Goal: Task Accomplishment & Management: Use online tool/utility

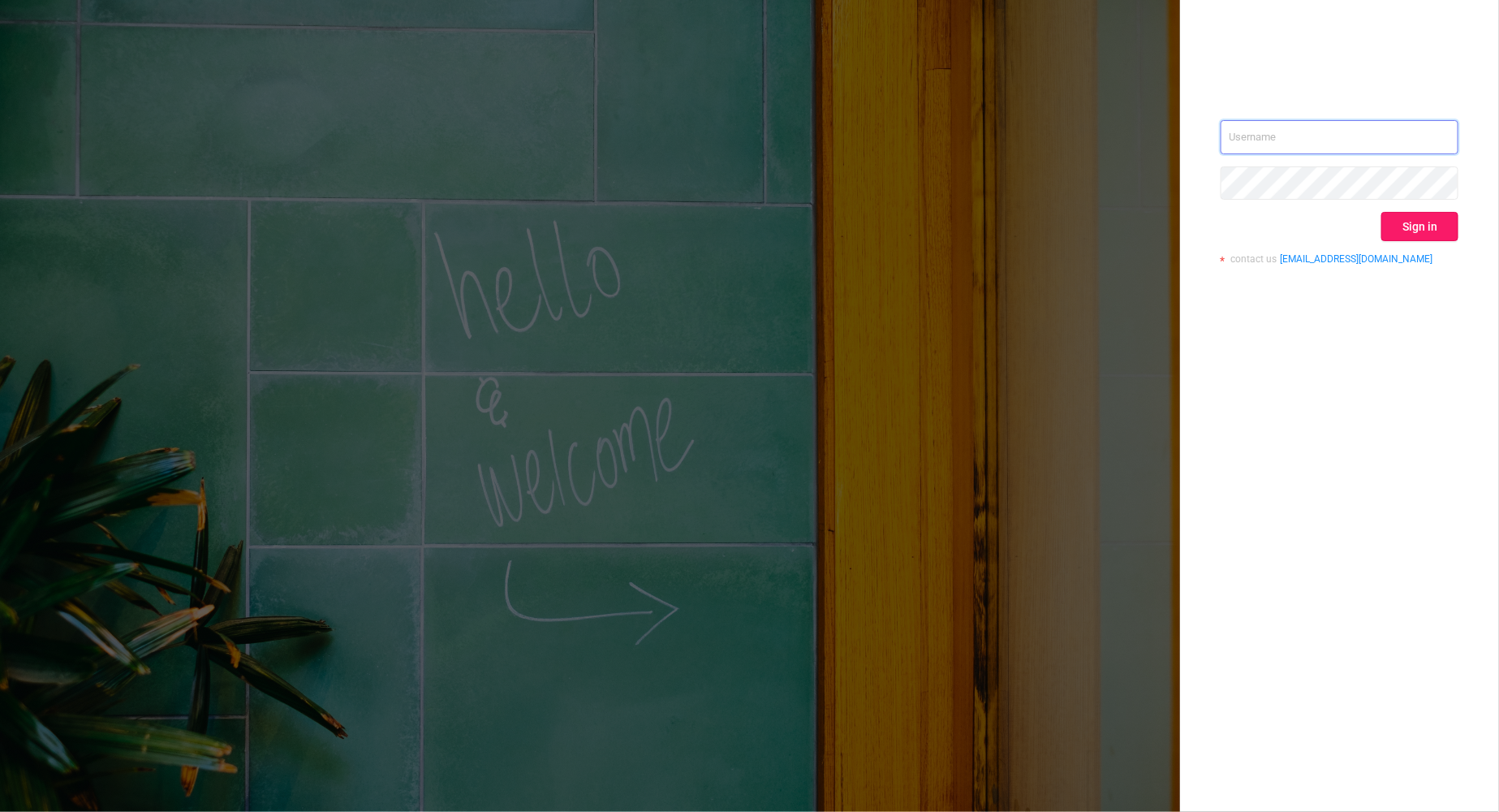
type input "[PERSON_NAME][EMAIL_ADDRESS][DOMAIN_NAME]"
click at [1412, 226] on button "Sign in" at bounding box center [1420, 226] width 77 height 29
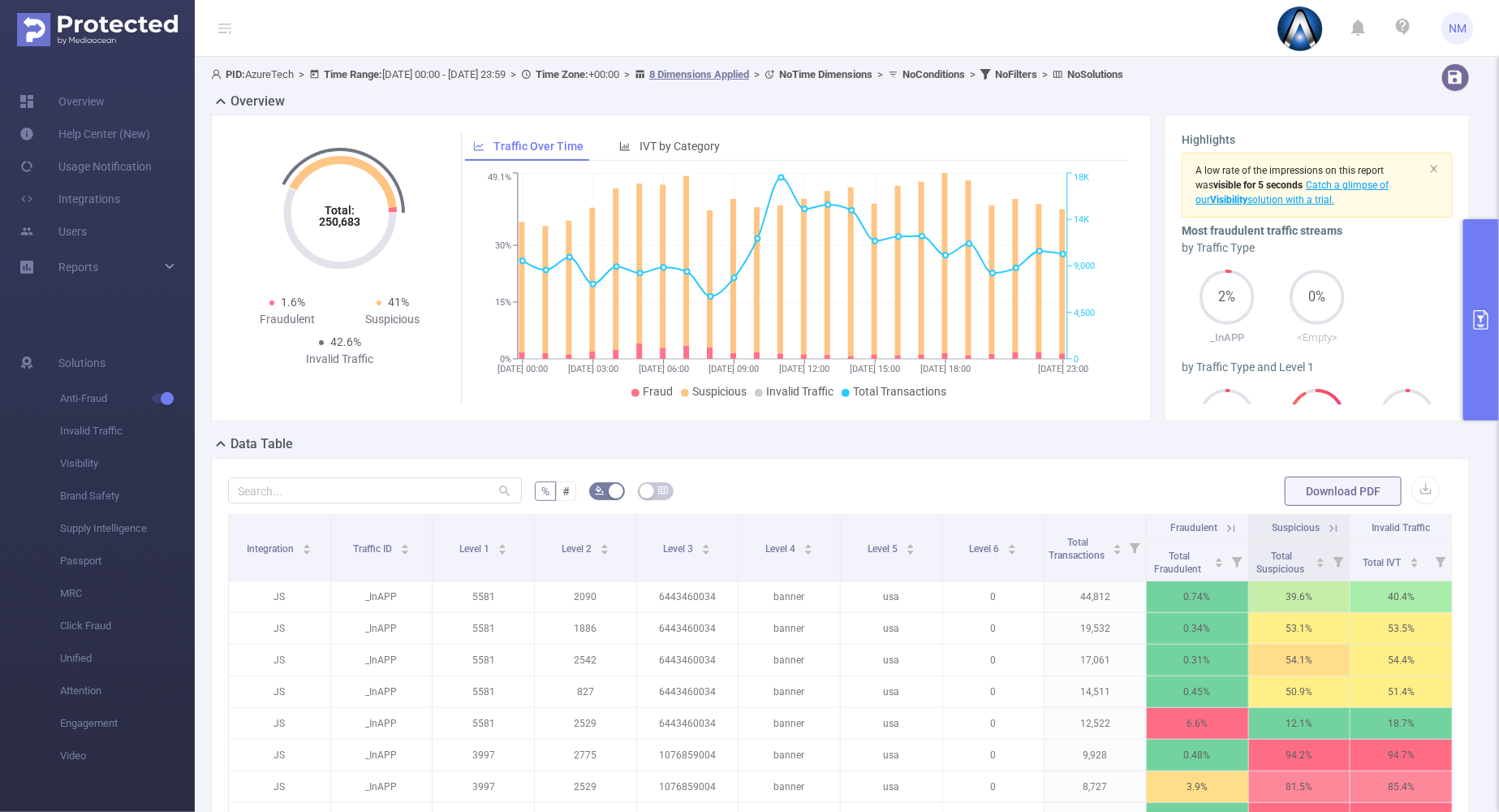
click at [1497, 373] on button "primary" at bounding box center [1482, 320] width 36 height 201
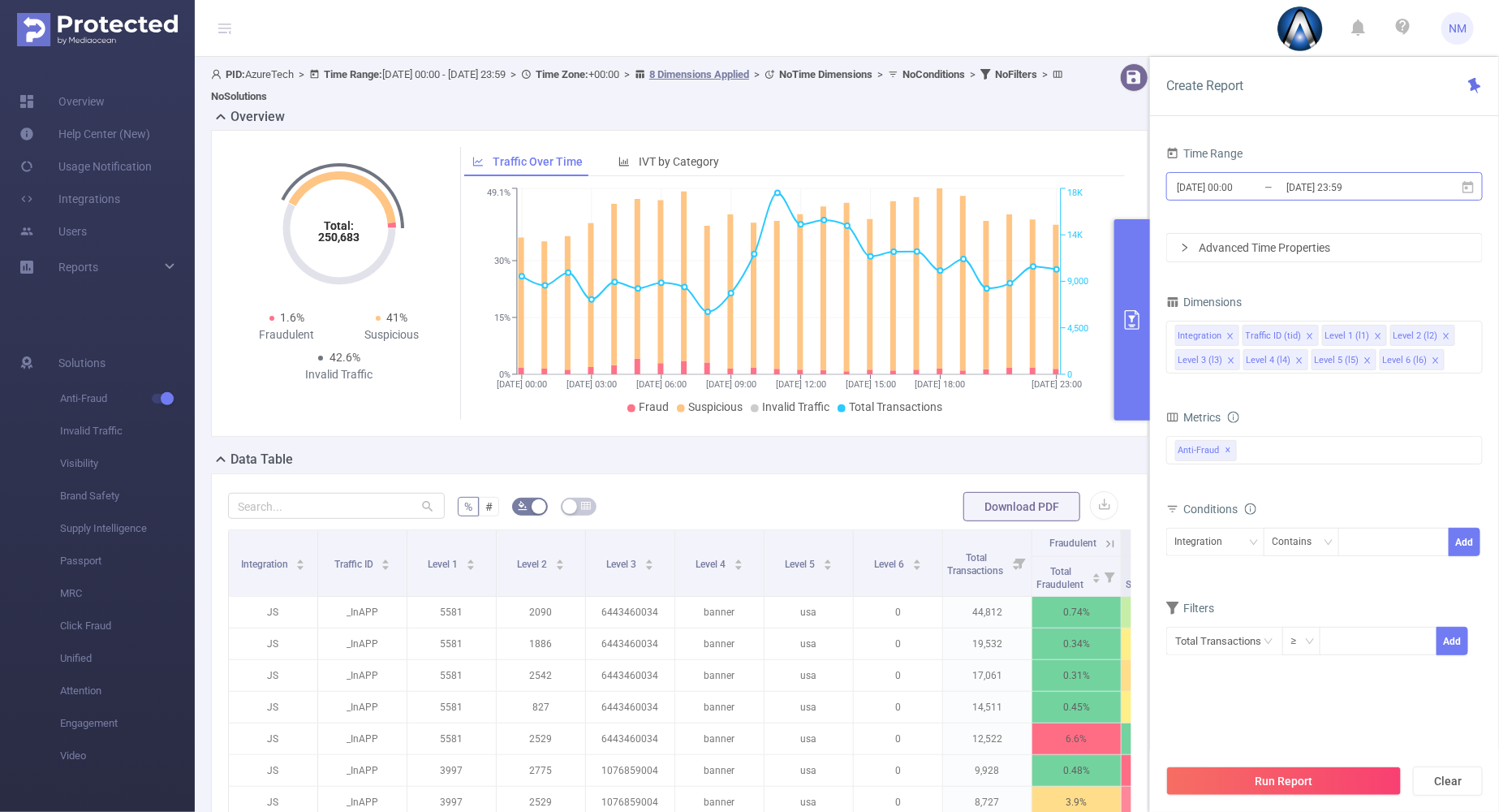
click at [1329, 181] on input "[DATE] 23:59" at bounding box center [1350, 187] width 131 height 22
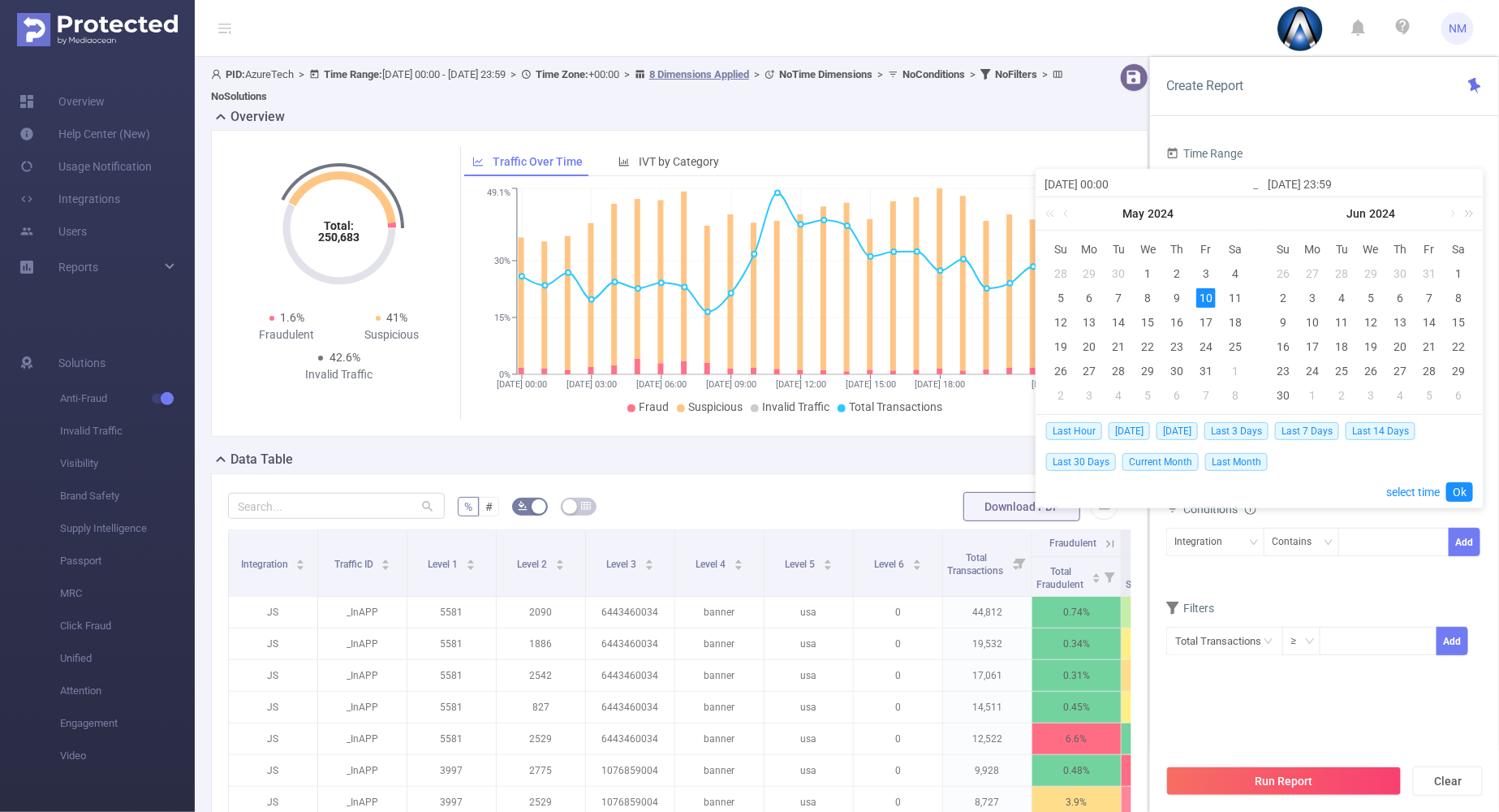
click at [1473, 212] on link at bounding box center [1467, 213] width 21 height 32
click at [1454, 212] on link at bounding box center [1452, 213] width 15 height 32
click at [1311, 269] on div "1" at bounding box center [1314, 274] width 19 height 19
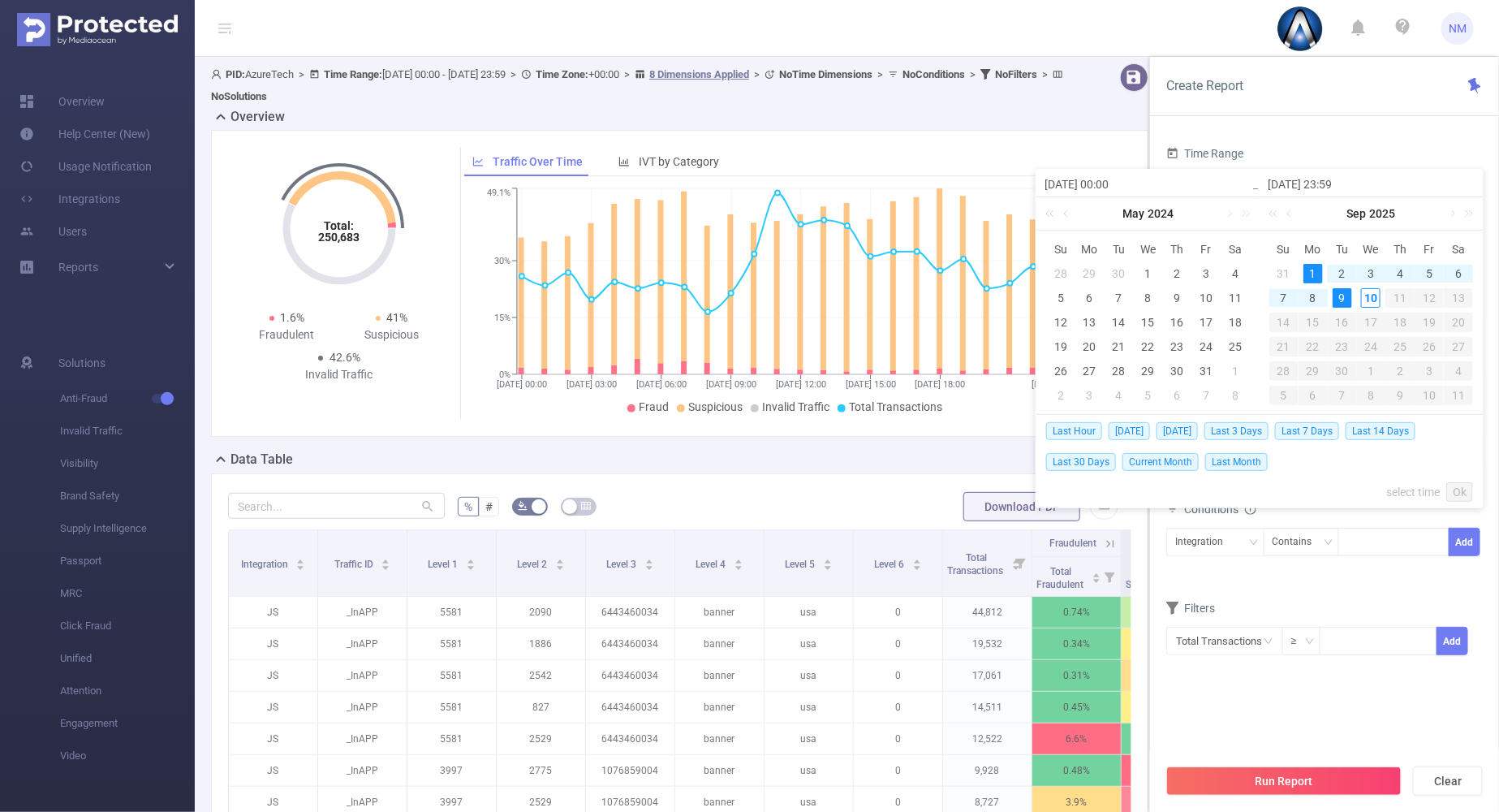
click at [1343, 296] on div "9" at bounding box center [1343, 298] width 19 height 19
type input "[DATE] 00:00"
type input "[DATE] 23:59"
type input "[DATE] 00:00"
type input "[DATE] 23:59"
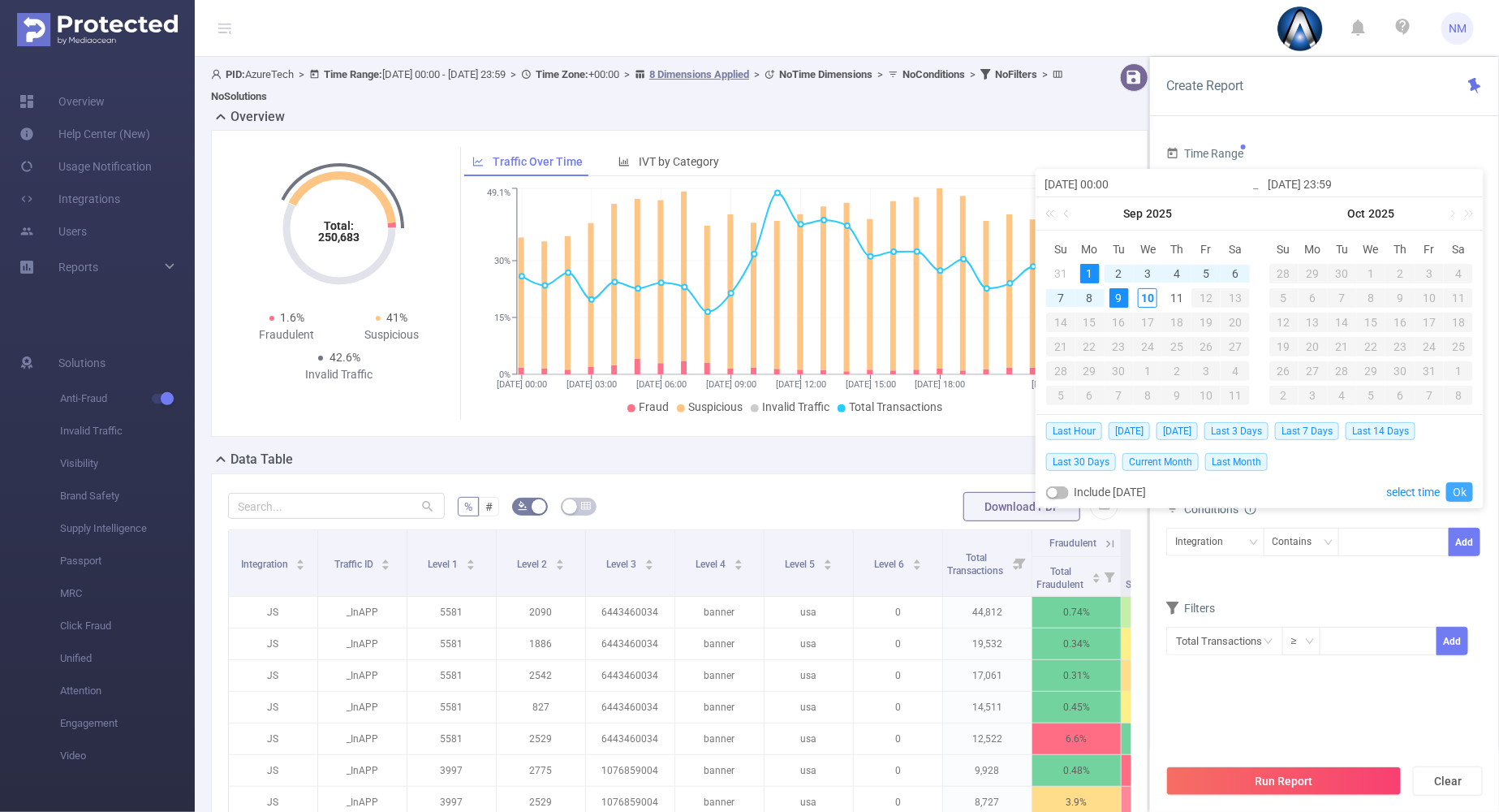
click at [1458, 490] on link "Ok" at bounding box center [1460, 492] width 27 height 19
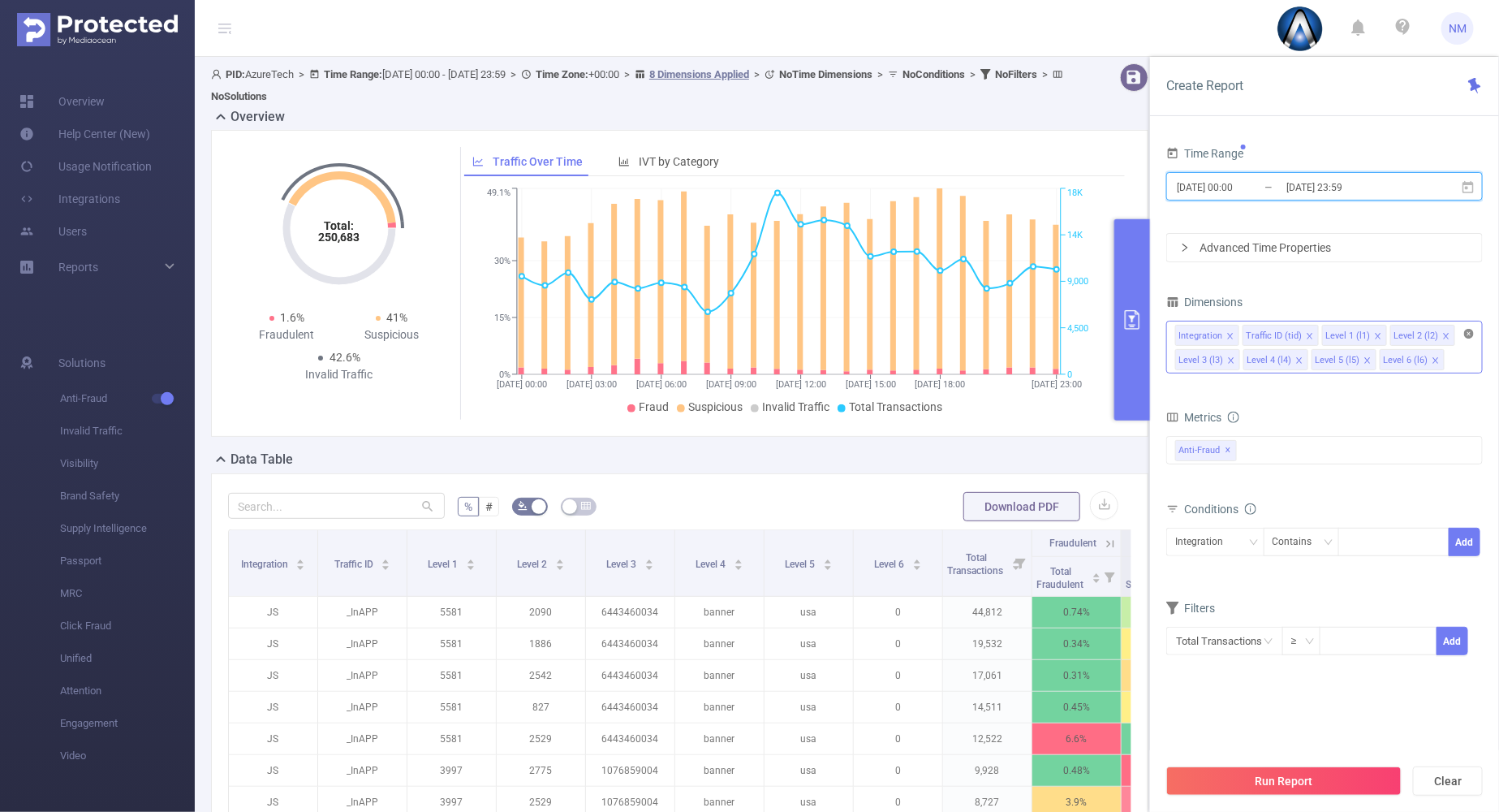
click at [1472, 336] on icon "icon: close-circle" at bounding box center [1469, 333] width 10 height 10
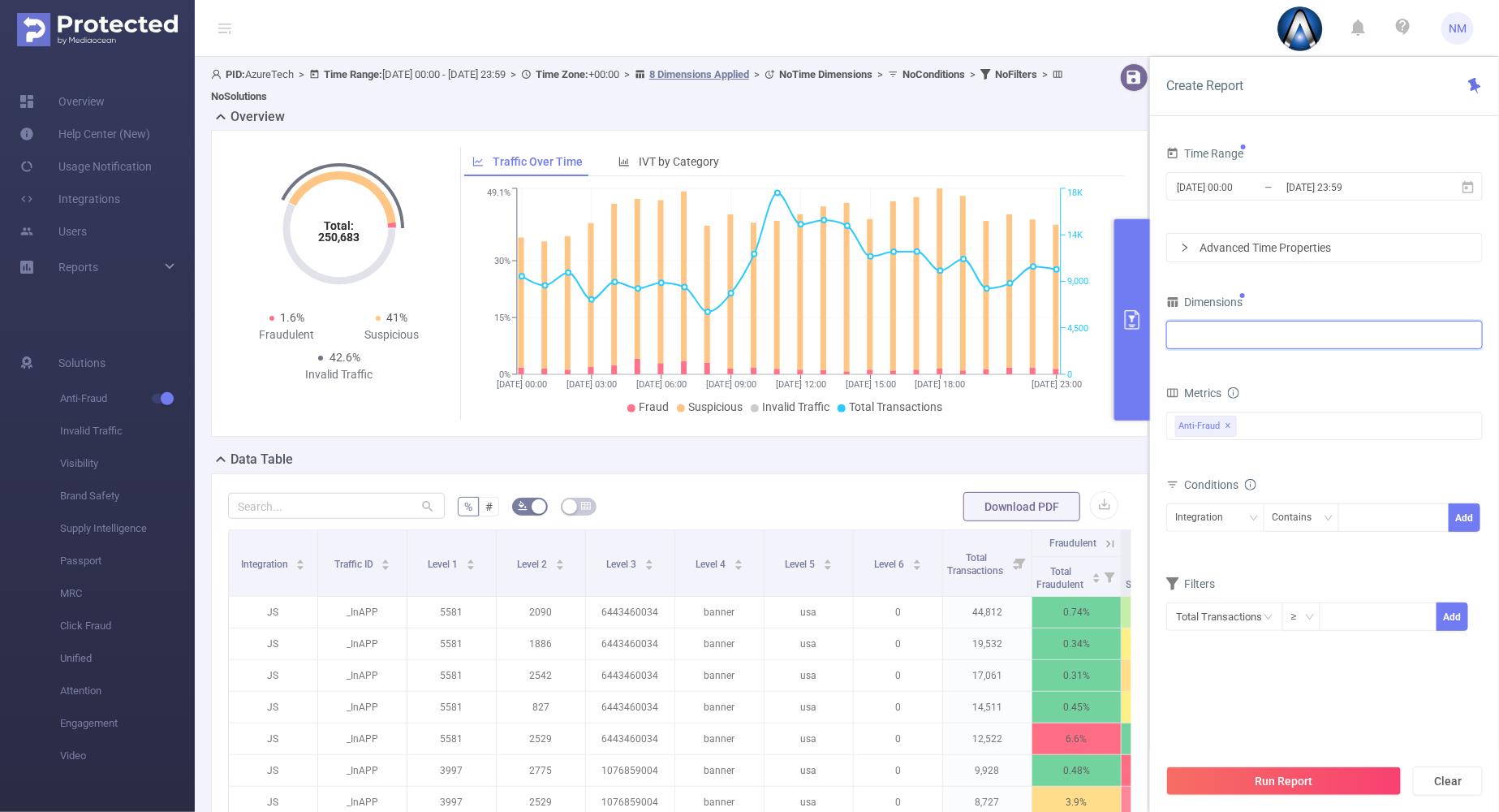
click at [1380, 327] on div at bounding box center [1325, 335] width 299 height 27
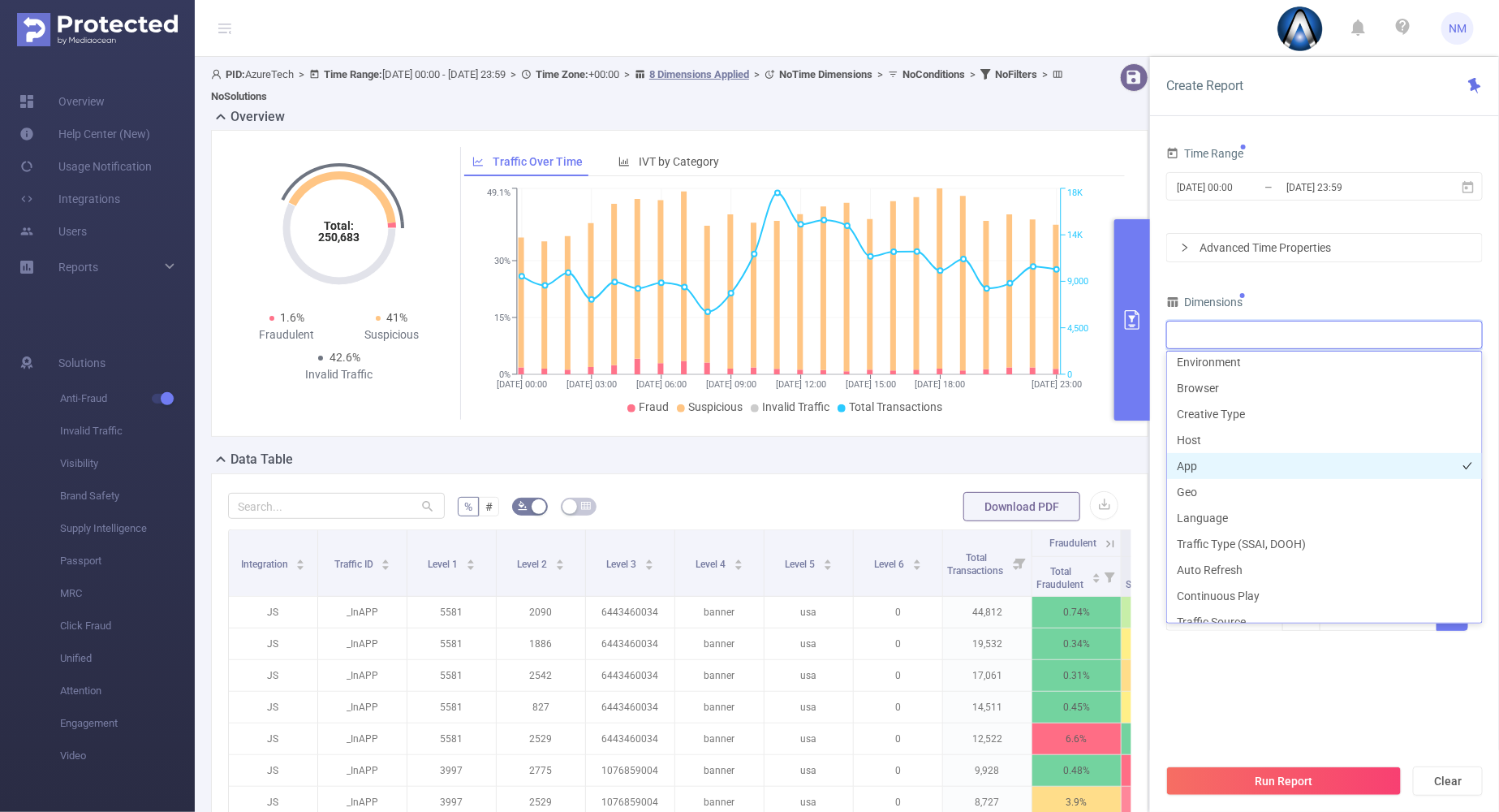
scroll to position [254, 0]
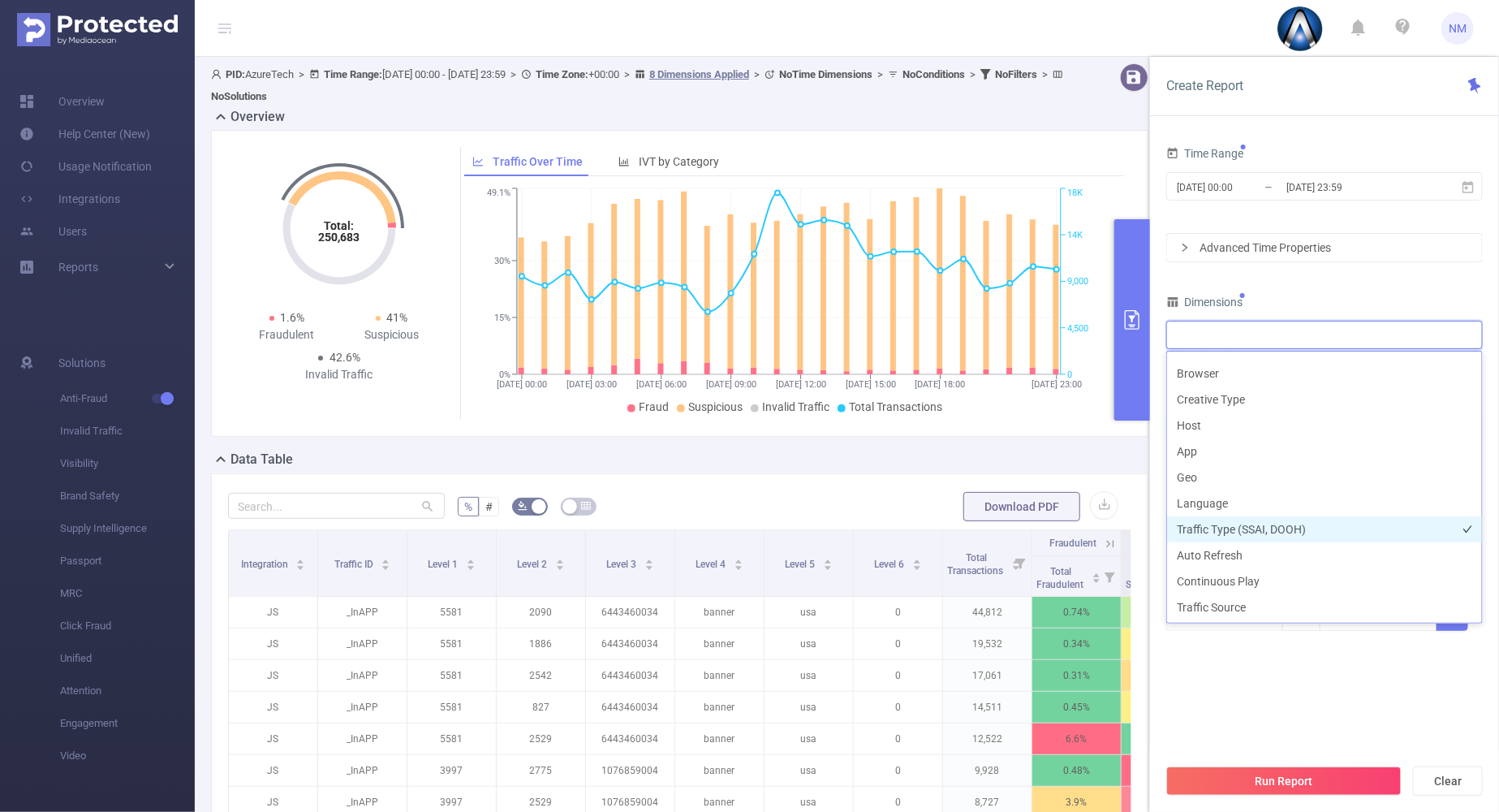
click at [1253, 526] on li "Traffic Type (SSAI, DOOH)" at bounding box center [1325, 530] width 315 height 26
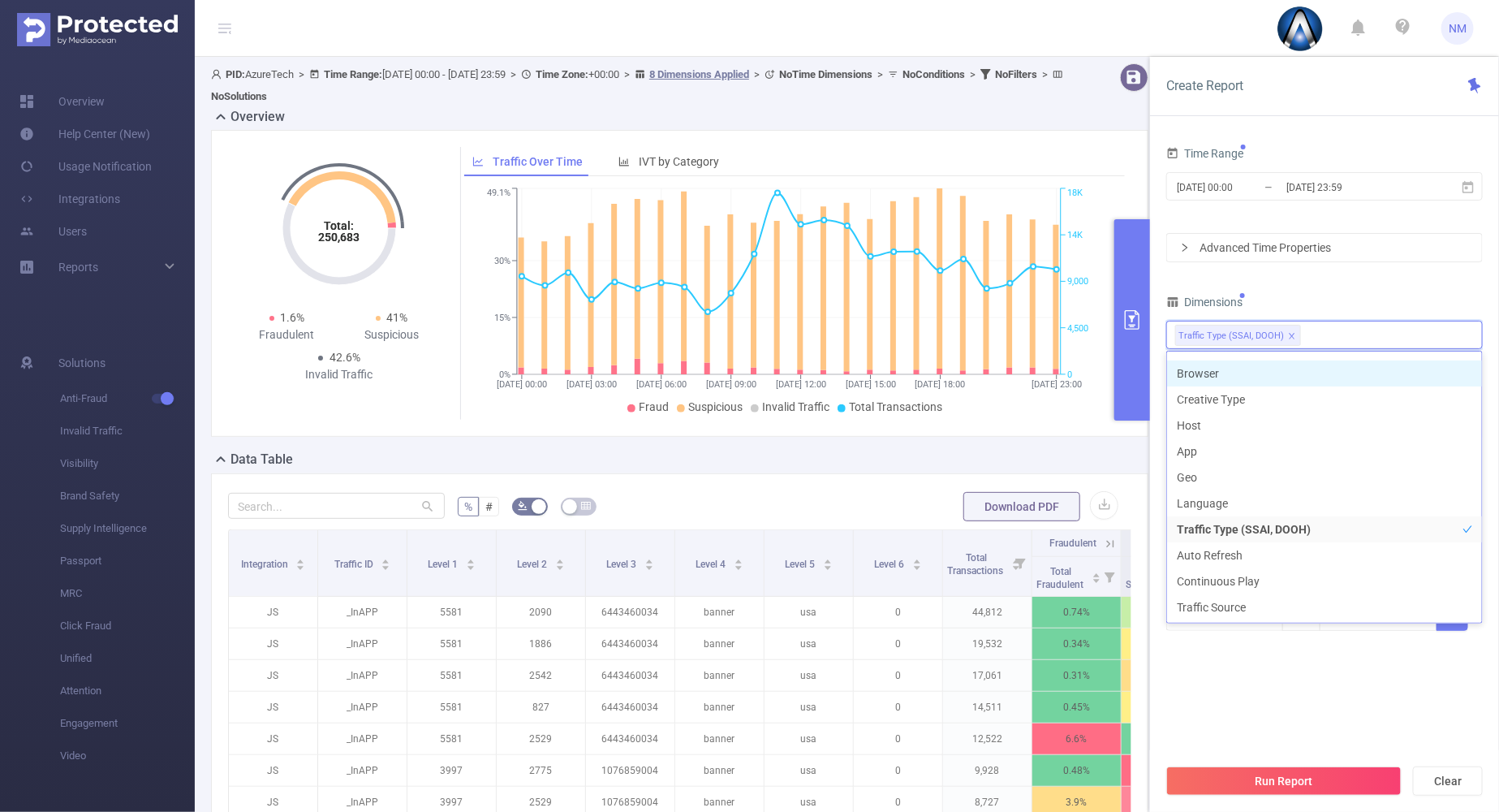
scroll to position [236, 0]
click at [1335, 283] on div "Time Range [DATE] 00:00 _ [DATE] 23:59 Advanced Time Properties Dimensions Traf…" at bounding box center [1325, 397] width 316 height 510
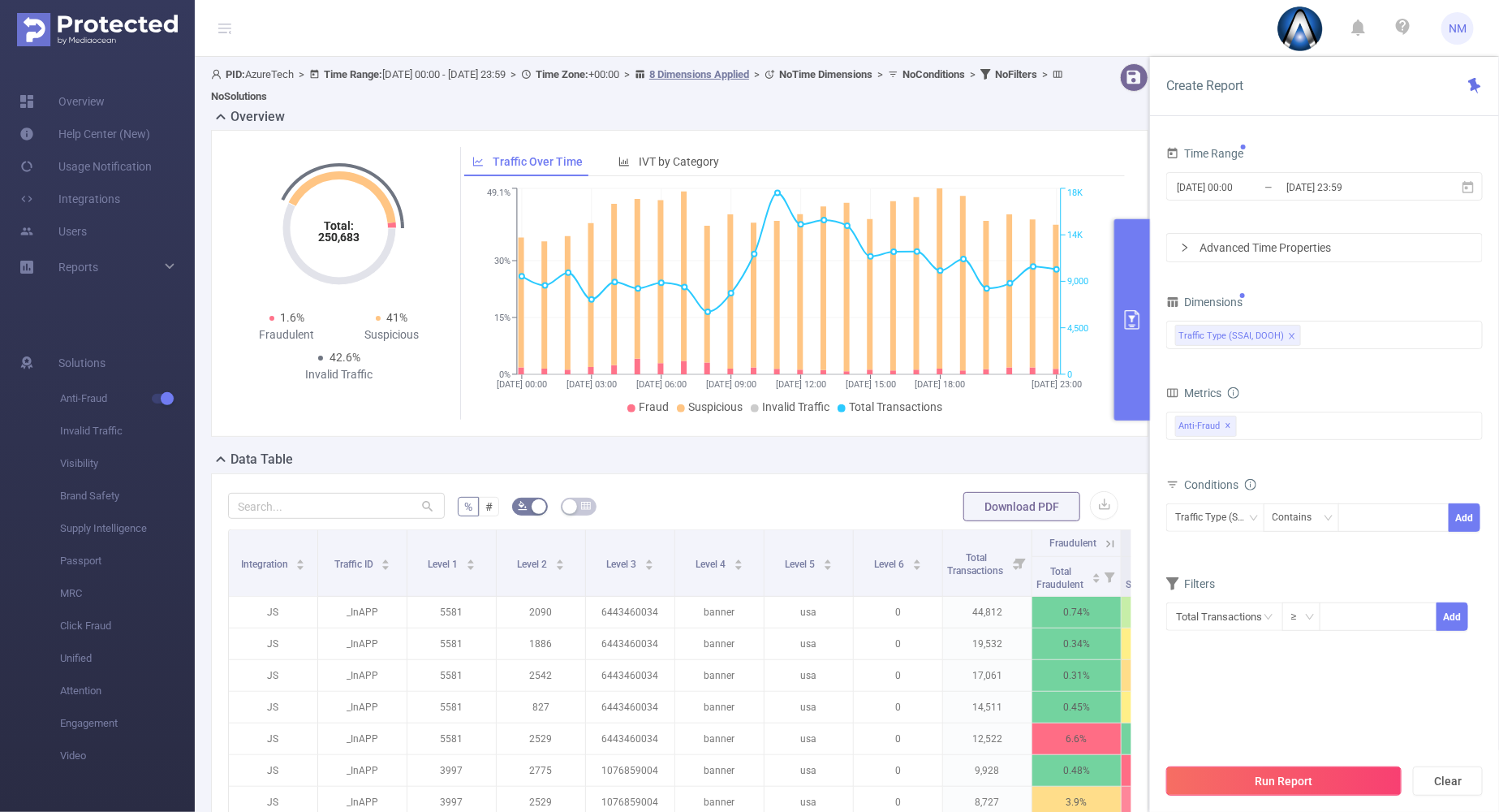
click at [1267, 786] on button "Run Report" at bounding box center [1284, 781] width 235 height 29
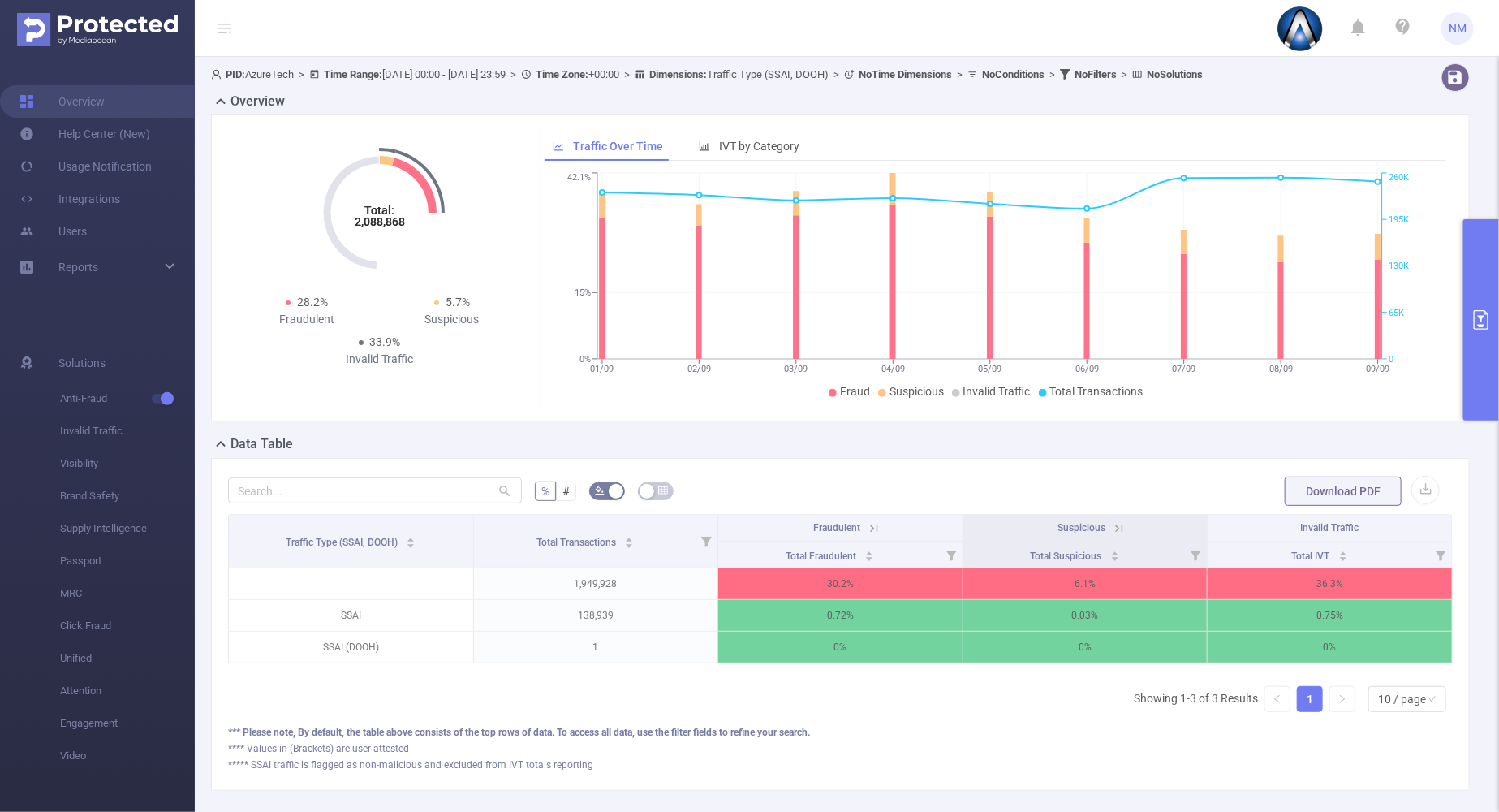
click at [1475, 359] on button "primary" at bounding box center [1482, 320] width 36 height 201
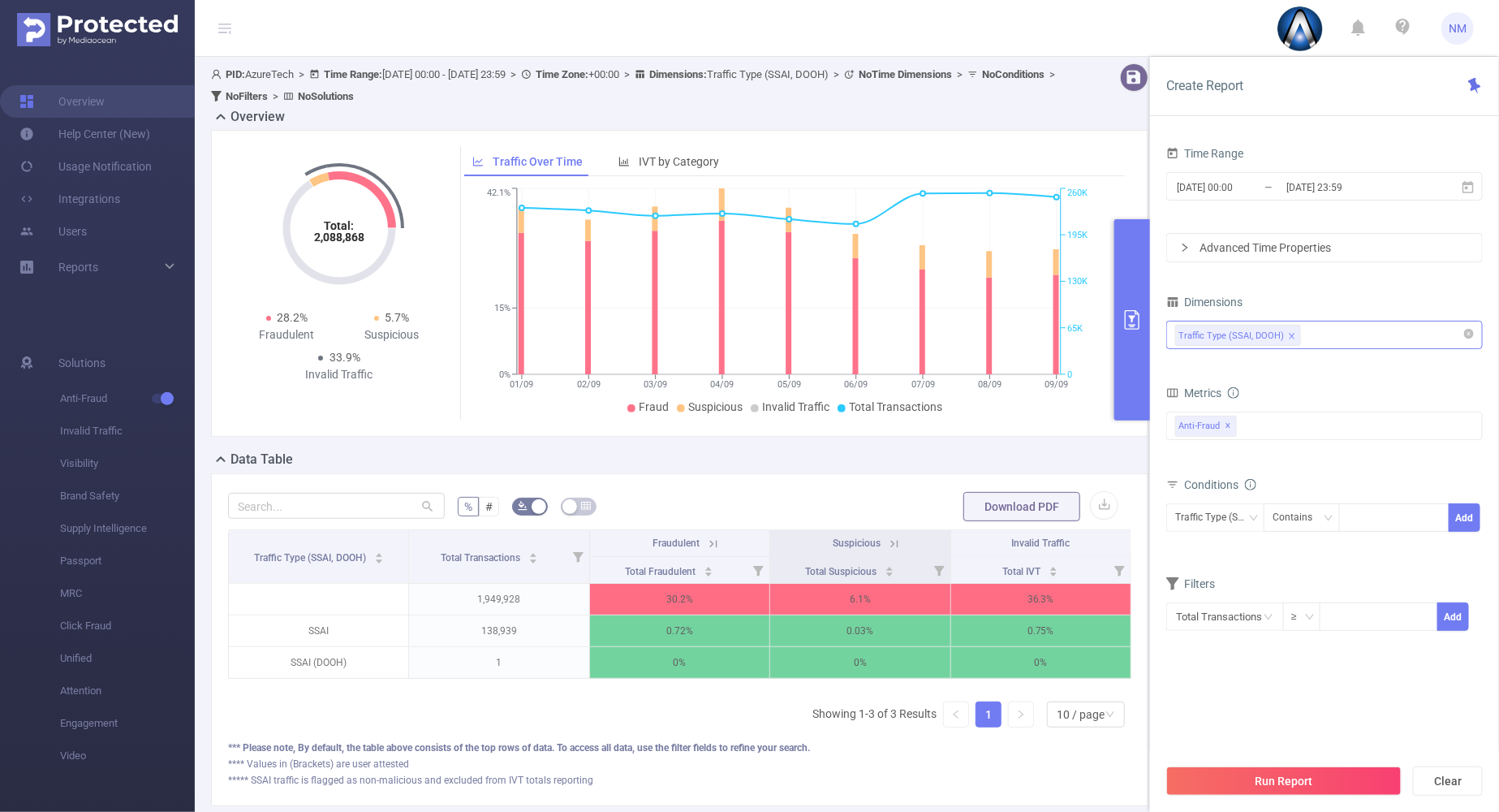
click at [1290, 332] on icon "icon: close" at bounding box center [1292, 336] width 8 height 8
click at [1294, 326] on div at bounding box center [1325, 335] width 299 height 27
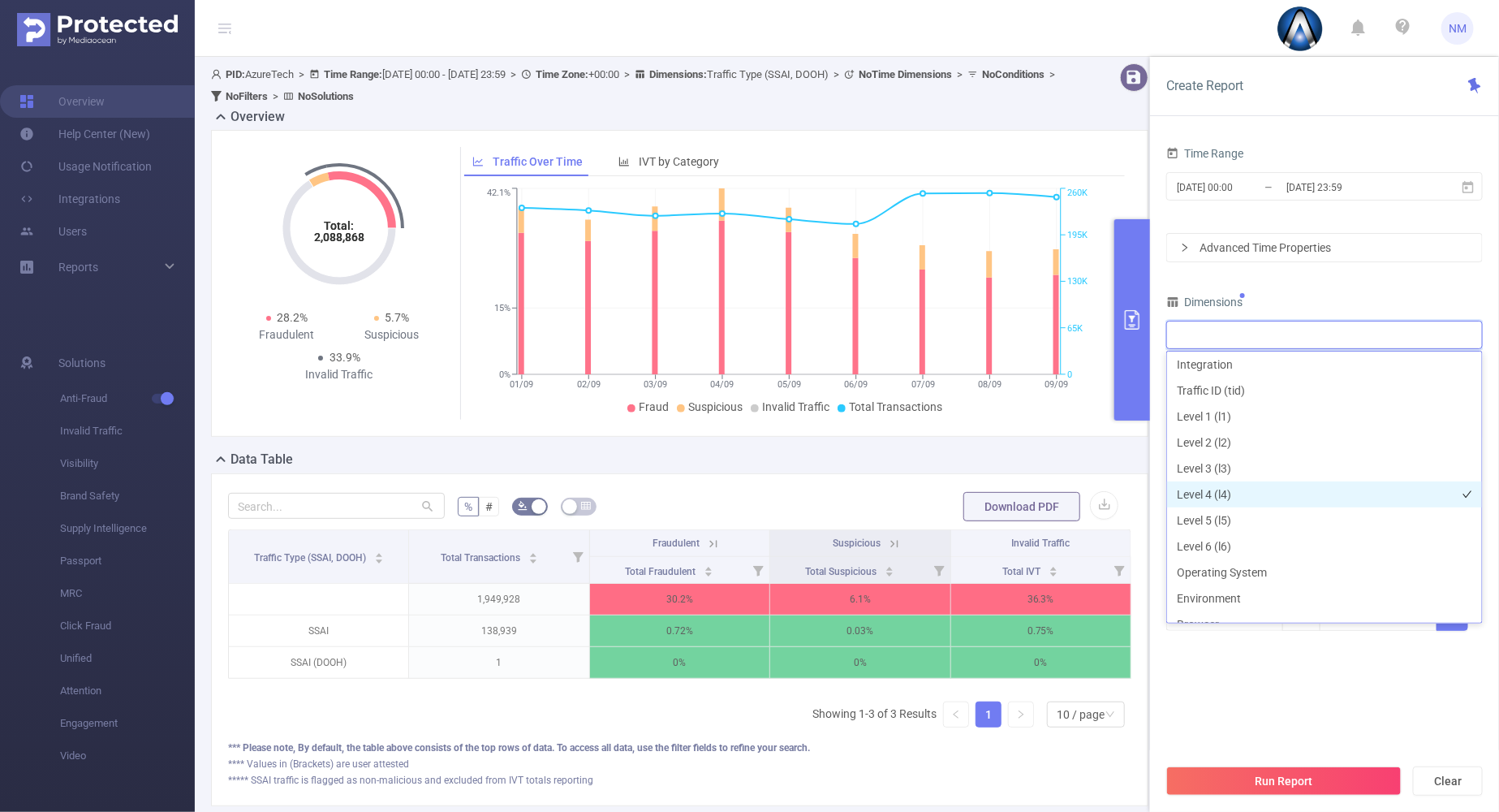
click at [1219, 493] on li "Level 4 (l4)" at bounding box center [1325, 495] width 315 height 26
click at [1276, 280] on div "Time Range [DATE] 00:00 _ [DATE] 23:59 Advanced Time Properties Dimensions Leve…" at bounding box center [1325, 397] width 316 height 510
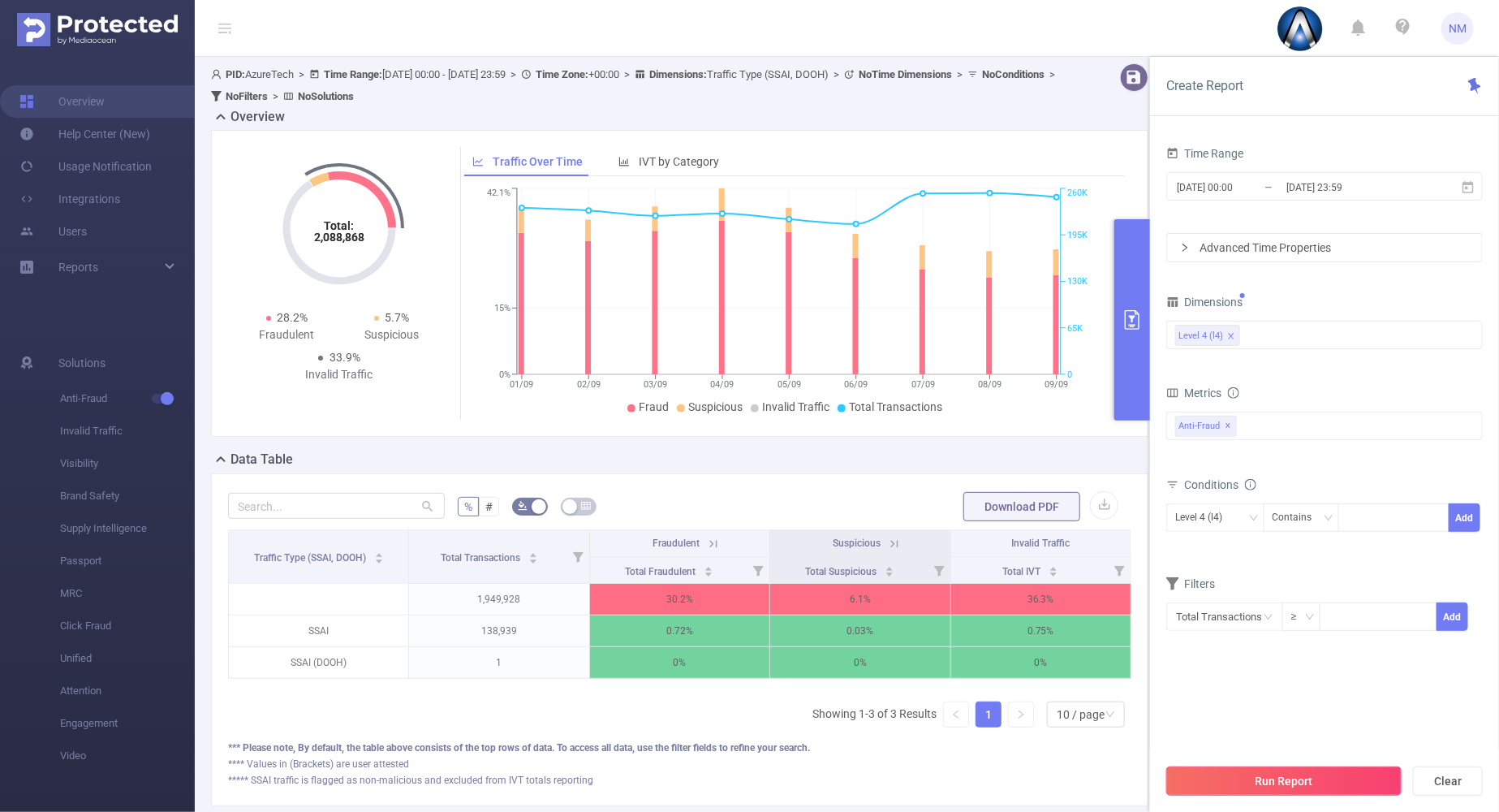
click at [1265, 781] on button "Run Report" at bounding box center [1284, 781] width 235 height 29
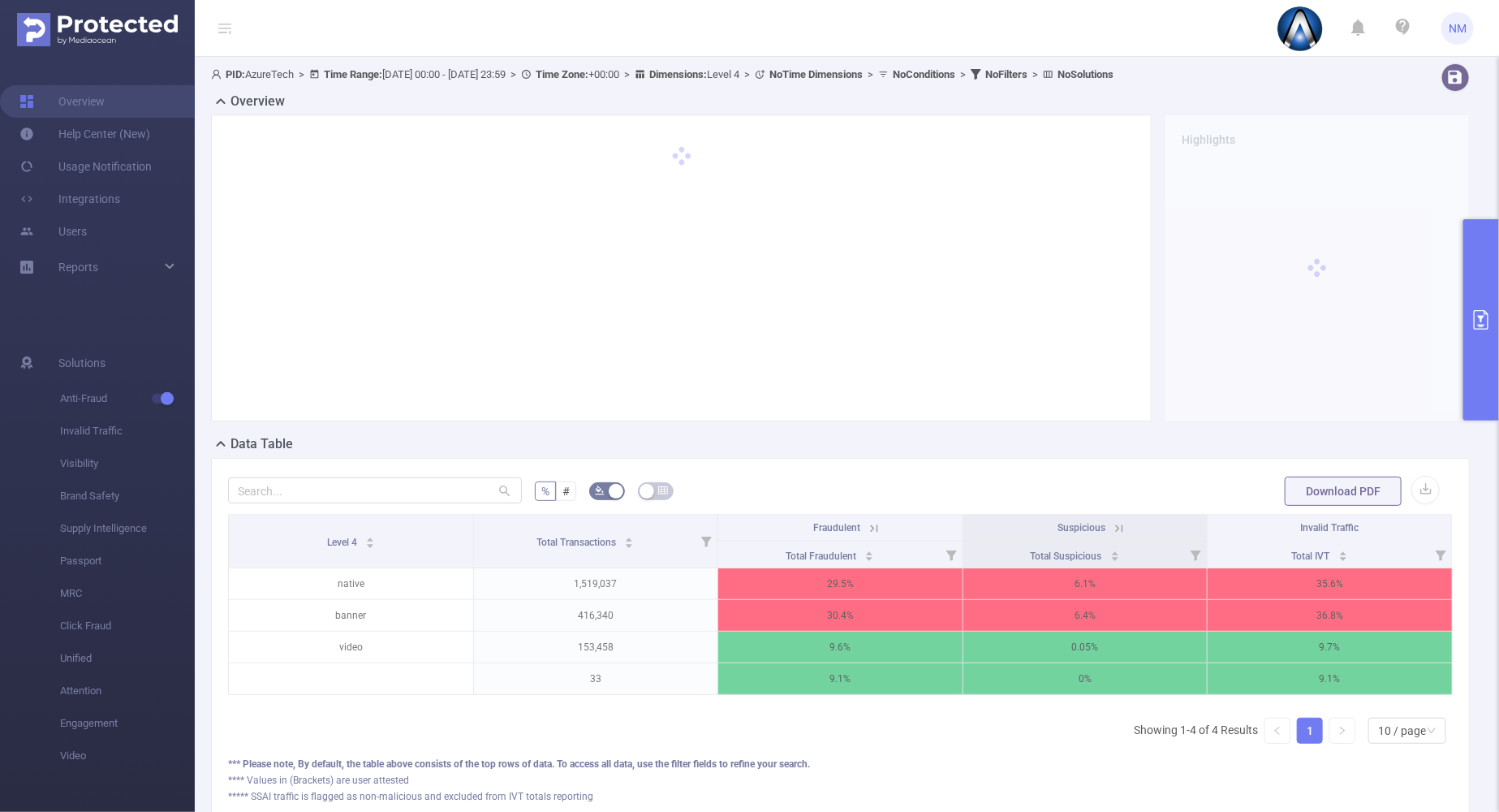
click at [867, 524] on icon at bounding box center [874, 528] width 15 height 15
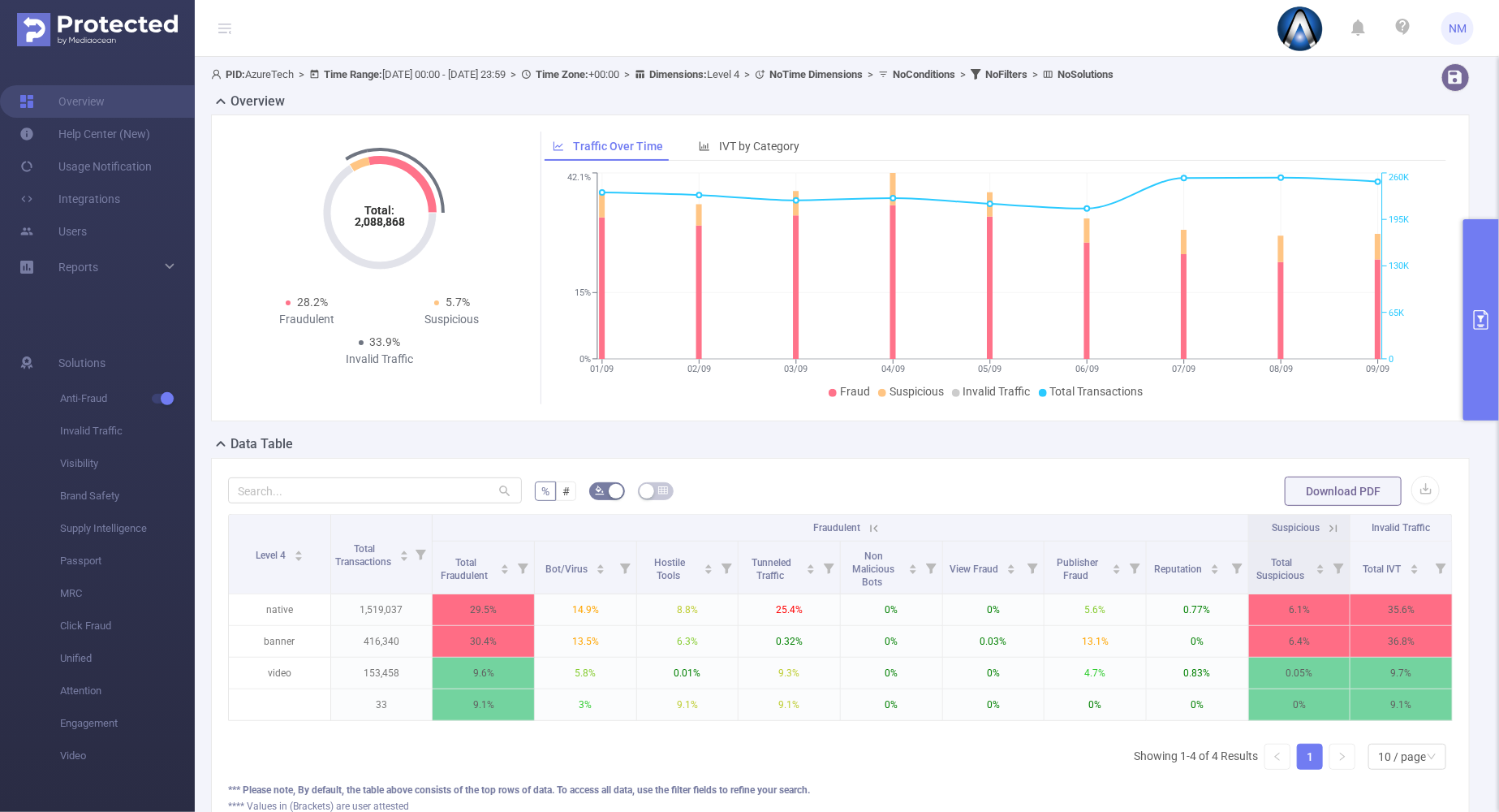
click at [871, 523] on icon at bounding box center [874, 528] width 15 height 15
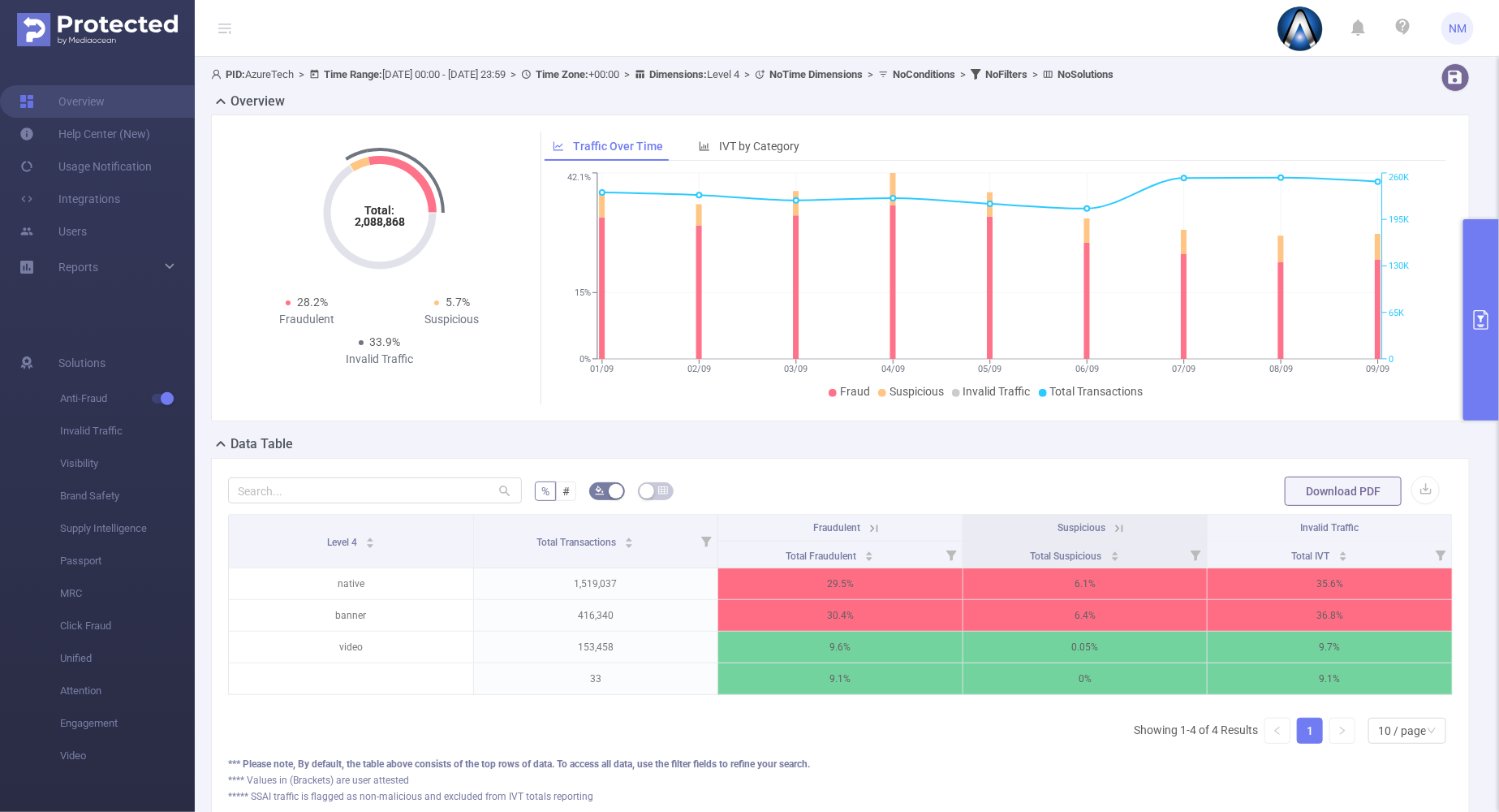
click at [867, 525] on icon at bounding box center [874, 528] width 15 height 15
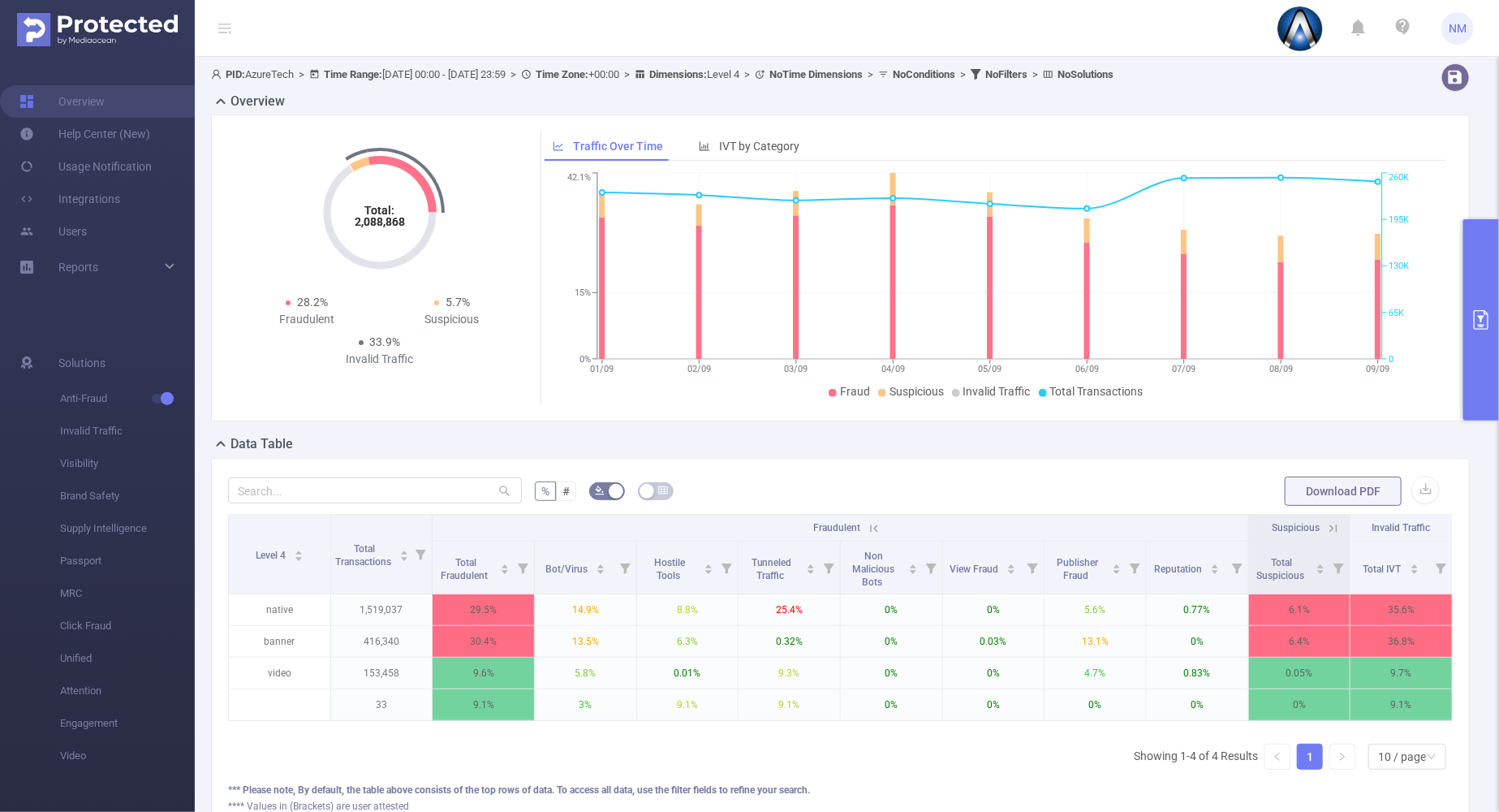
click at [868, 525] on icon at bounding box center [874, 528] width 15 height 15
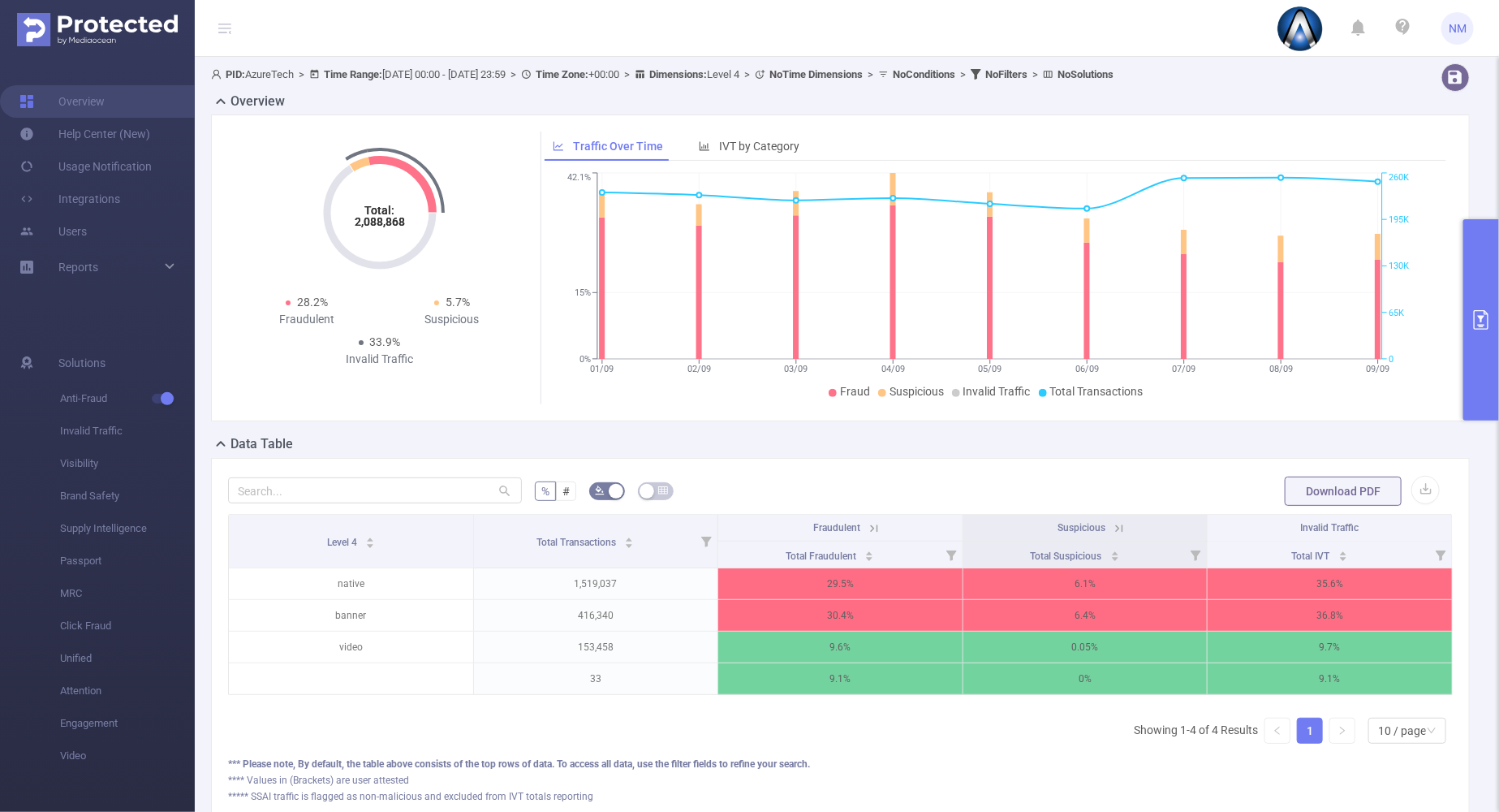
click at [1469, 360] on button "primary" at bounding box center [1482, 320] width 36 height 201
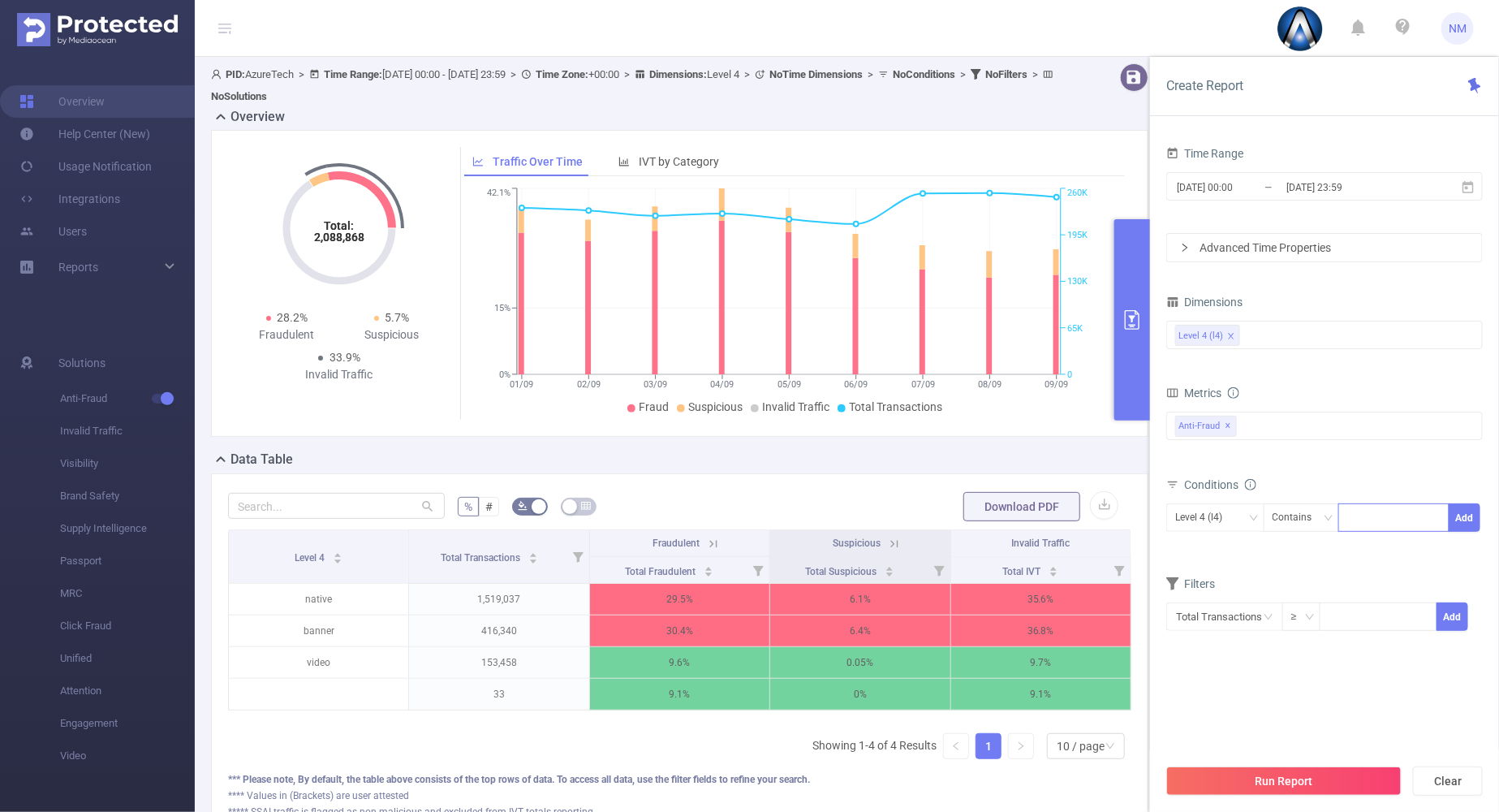
click at [1363, 515] on div at bounding box center [1394, 517] width 94 height 27
click at [1230, 337] on icon "icon: close" at bounding box center [1231, 336] width 8 height 8
click at [1230, 337] on div "Level 4 (l4)" at bounding box center [1325, 335] width 299 height 27
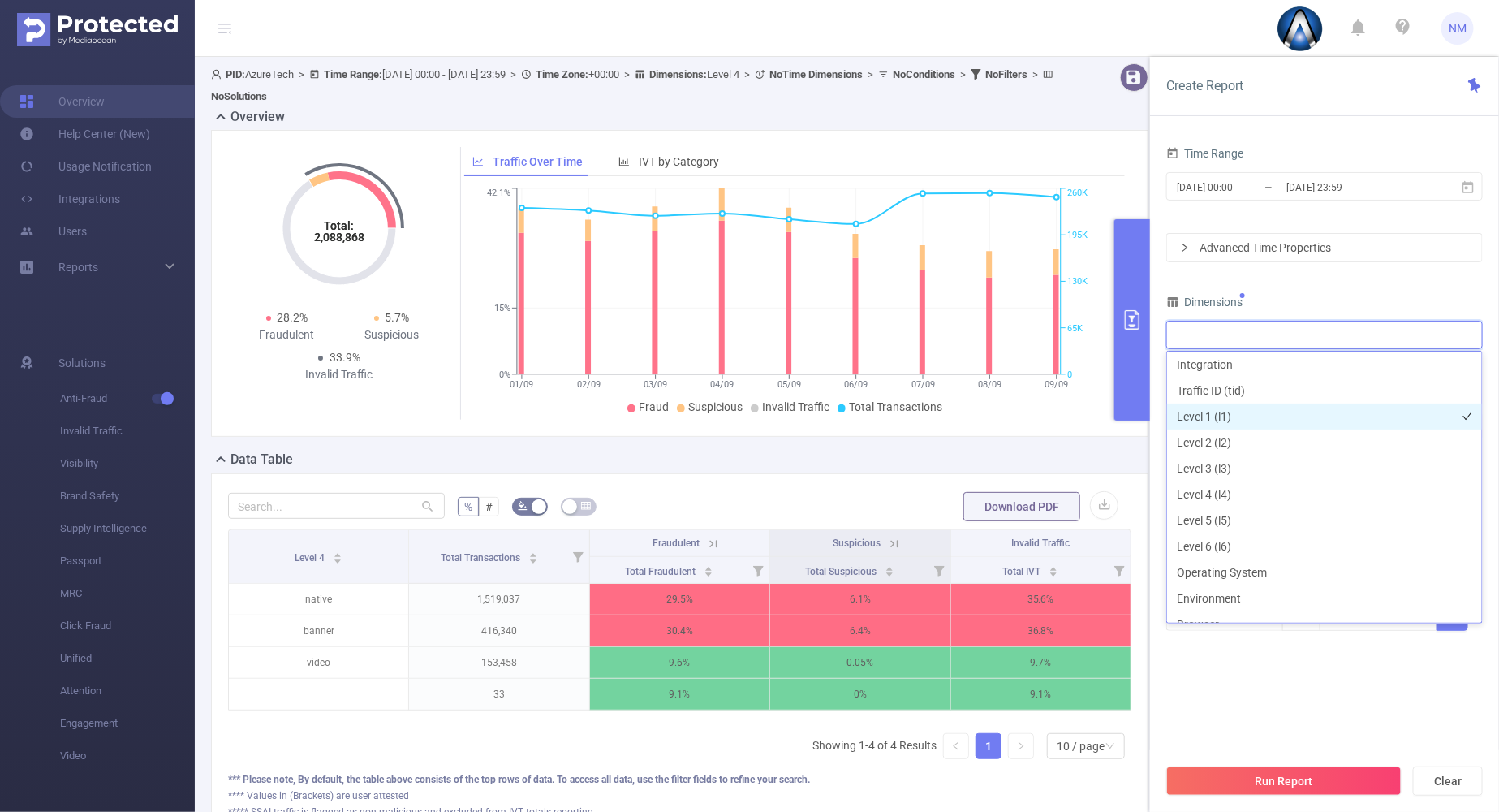
click at [1215, 417] on li "Level 1 (l1)" at bounding box center [1325, 417] width 315 height 26
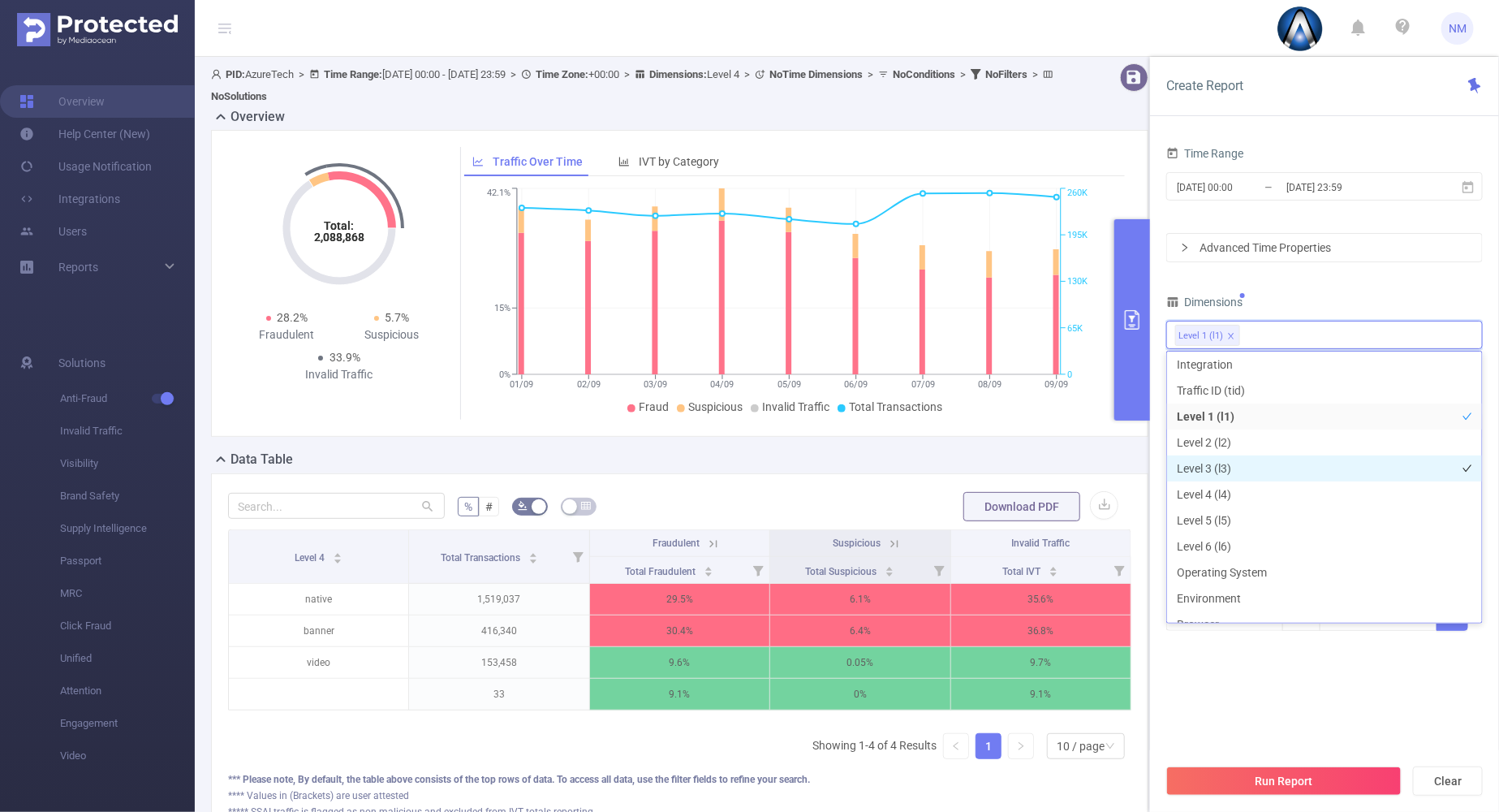
click at [1195, 464] on li "Level 3 (l3)" at bounding box center [1325, 468] width 315 height 26
click at [1322, 291] on div "Dimensions" at bounding box center [1325, 304] width 316 height 27
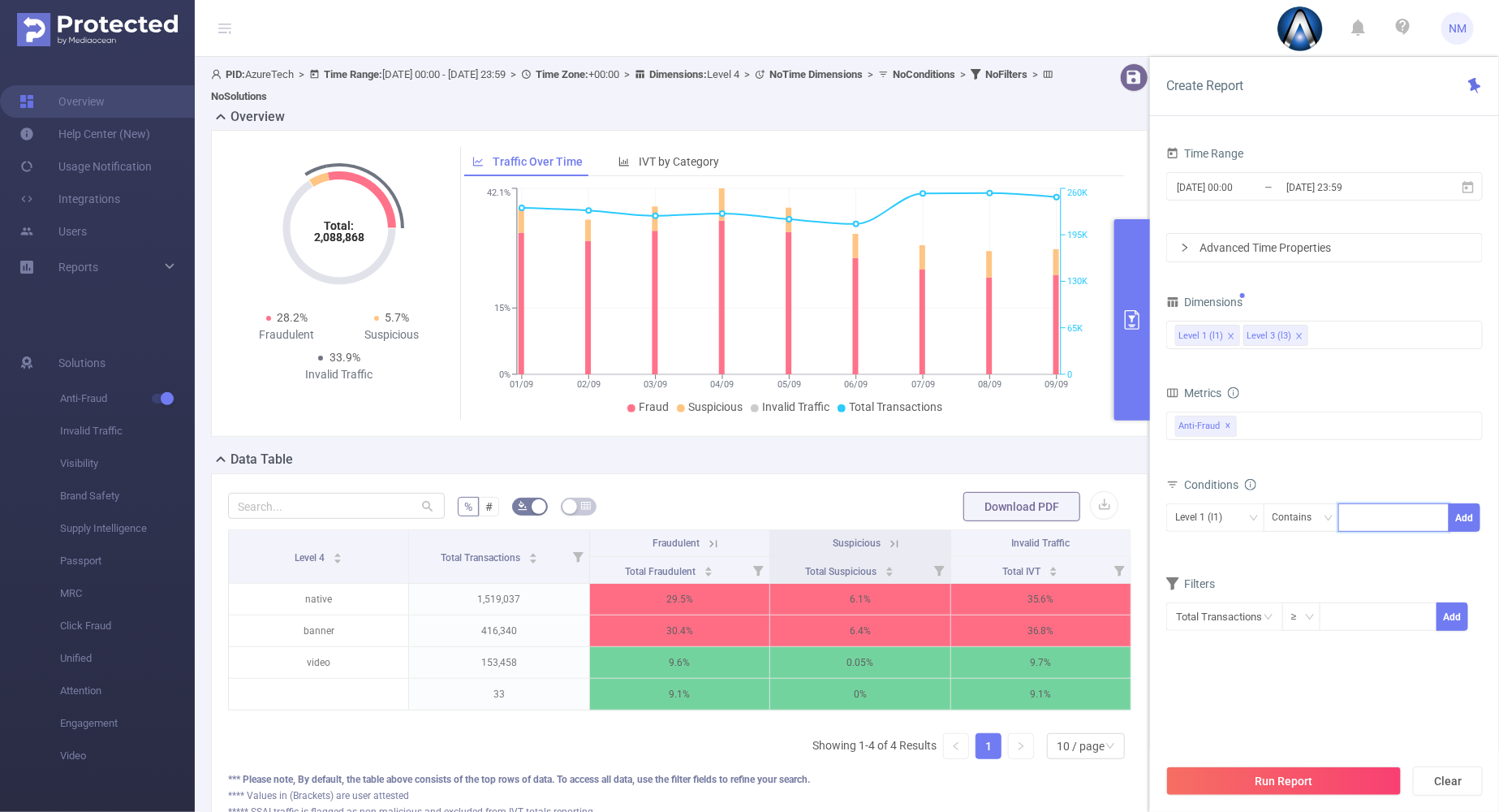
click at [1355, 522] on input at bounding box center [1351, 517] width 7 height 21
type input "22045"
click at [1466, 519] on button "Add" at bounding box center [1465, 517] width 31 height 29
click at [1240, 517] on div "Level 3 (l3)" at bounding box center [1216, 517] width 80 height 27
click at [1183, 539] on li "Level 1 (l1)" at bounding box center [1216, 550] width 98 height 26
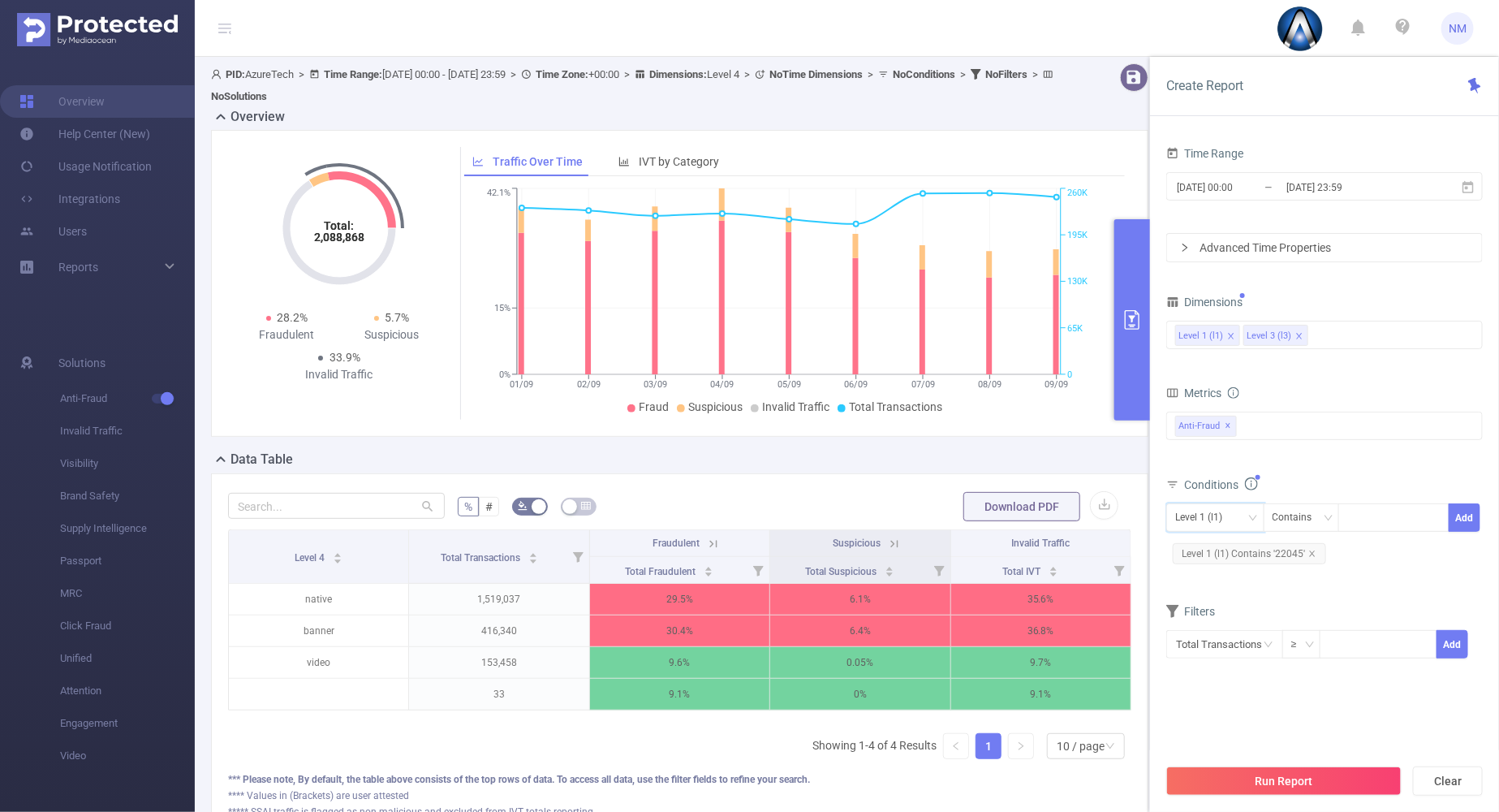
click at [1232, 769] on button "Run Report" at bounding box center [1284, 781] width 235 height 29
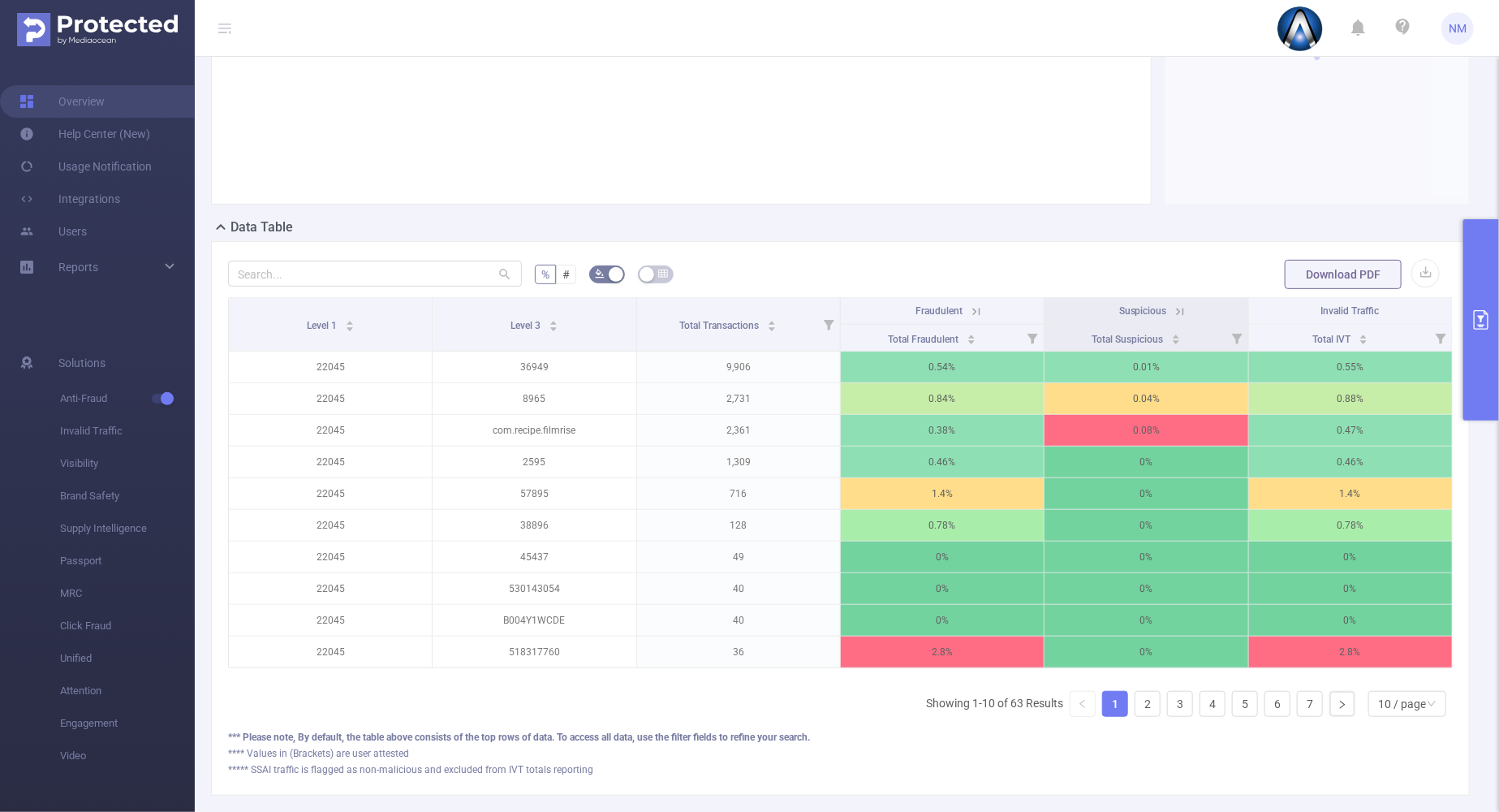
scroll to position [304, 0]
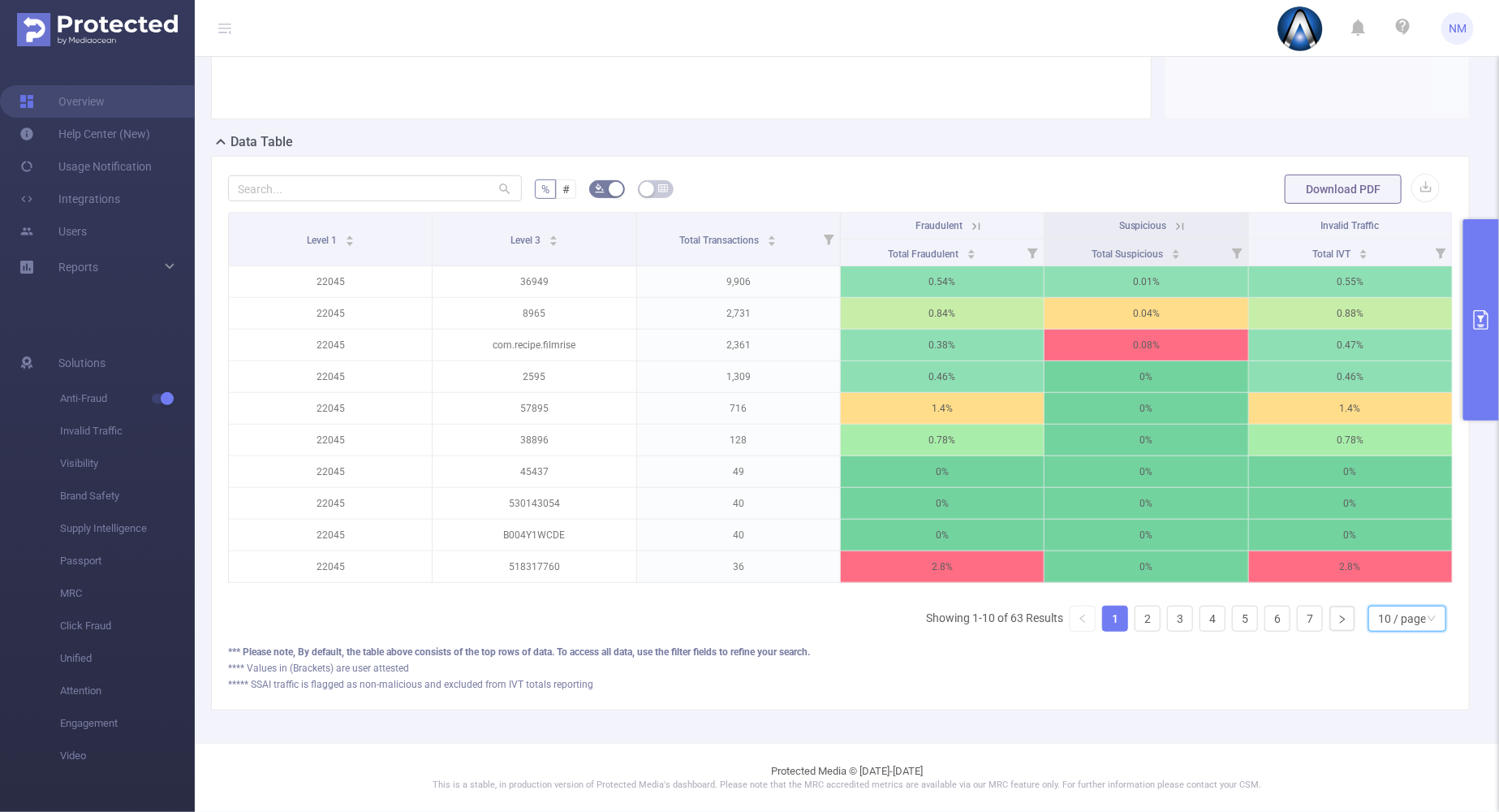
click at [1407, 627] on div "10 / page" at bounding box center [1402, 619] width 48 height 24
click at [1396, 552] on li "30 / page" at bounding box center [1392, 552] width 78 height 26
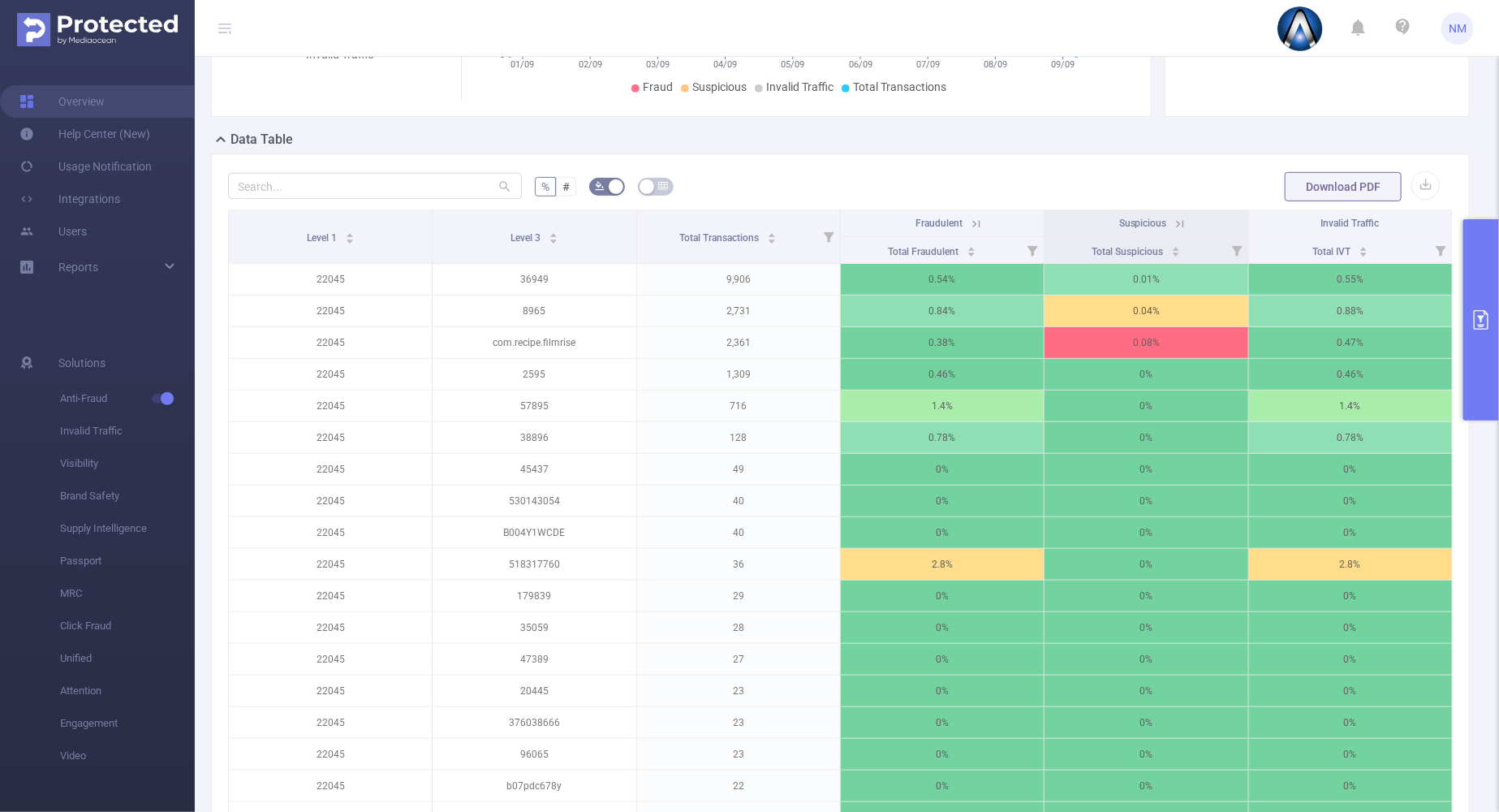
click at [973, 222] on icon at bounding box center [976, 224] width 7 height 7
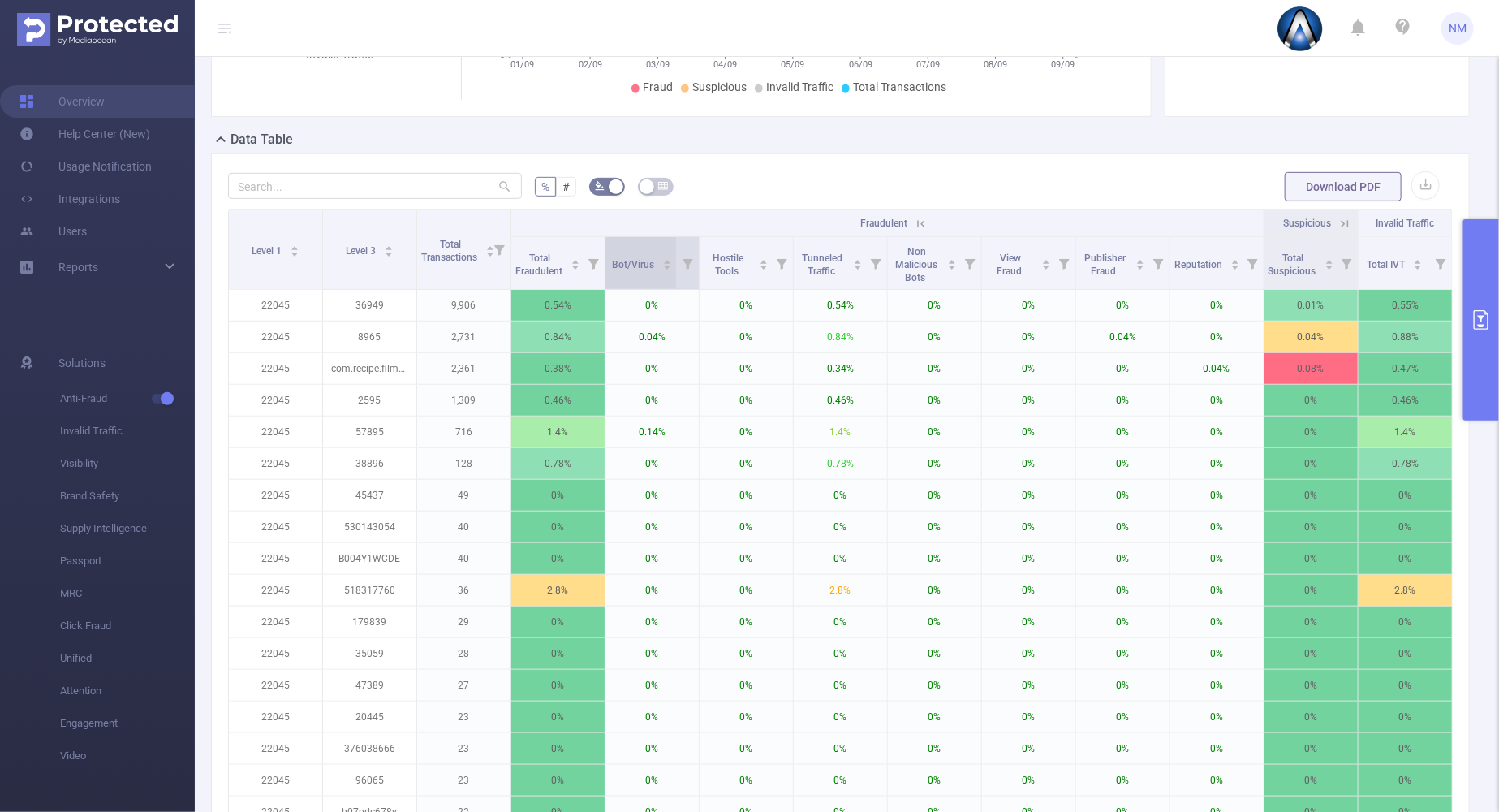
click at [663, 261] on div at bounding box center [667, 261] width 10 height 10
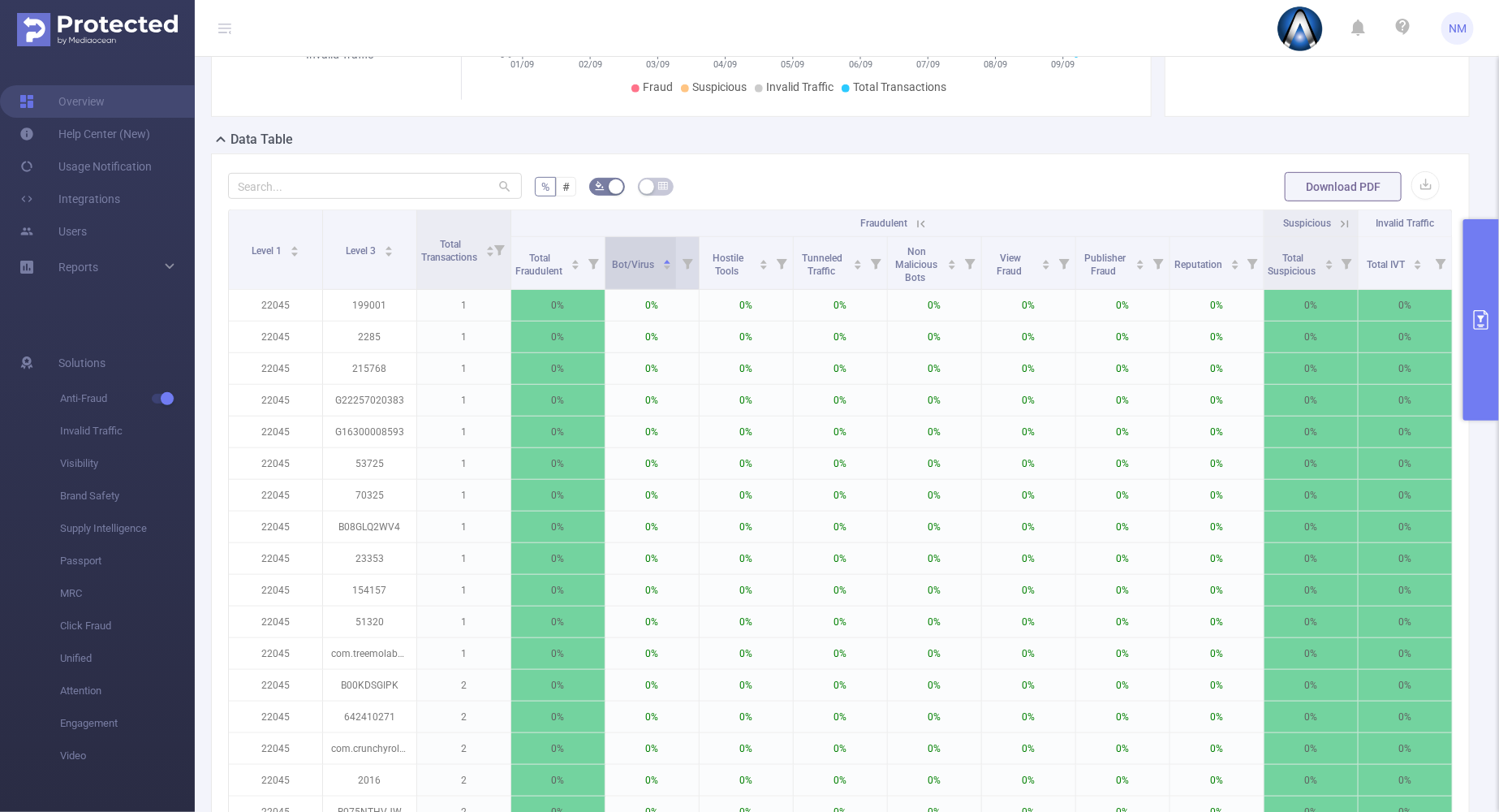
click at [663, 269] on icon "icon: caret-down" at bounding box center [667, 267] width 9 height 9
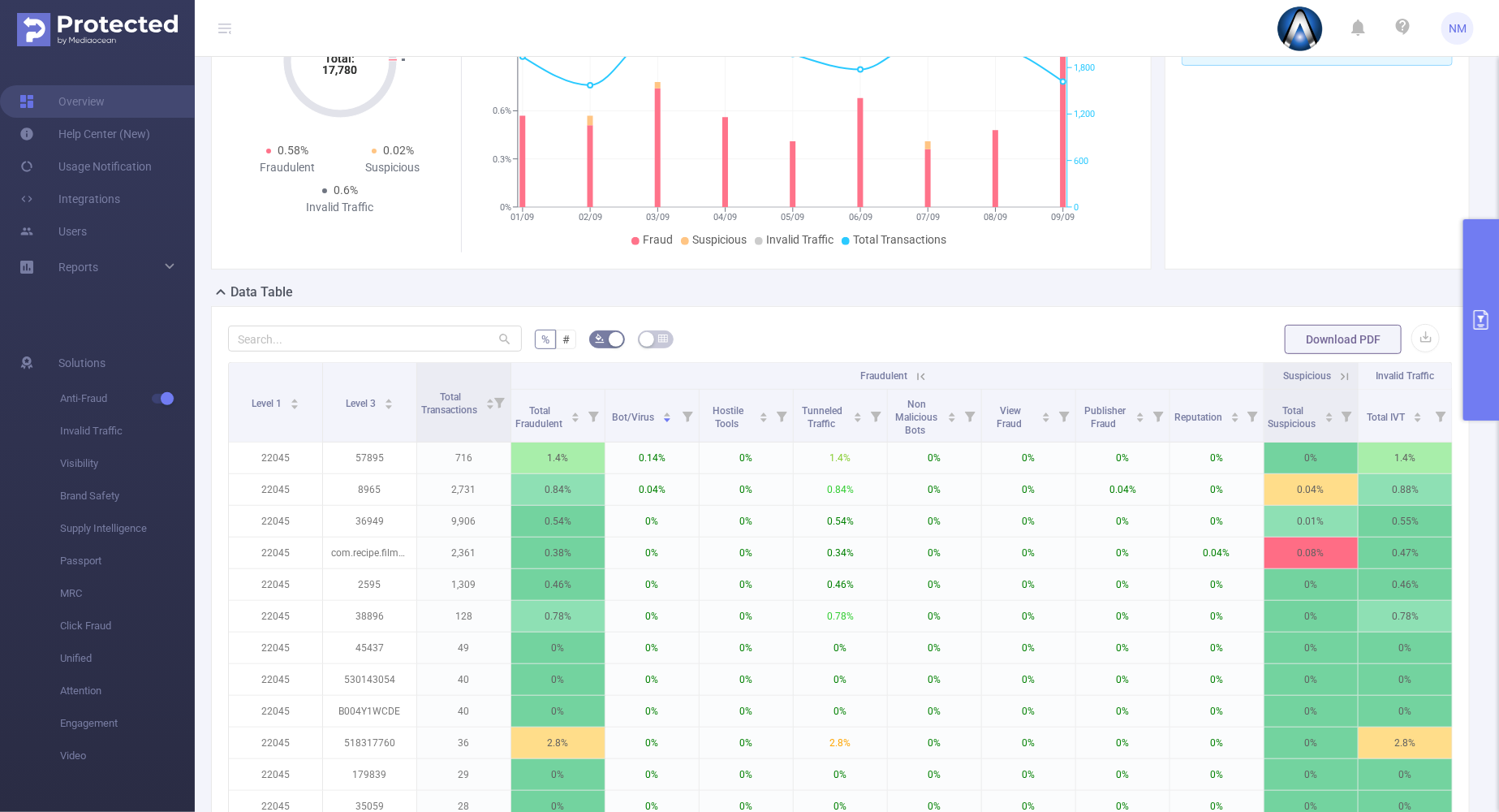
scroll to position [0, 0]
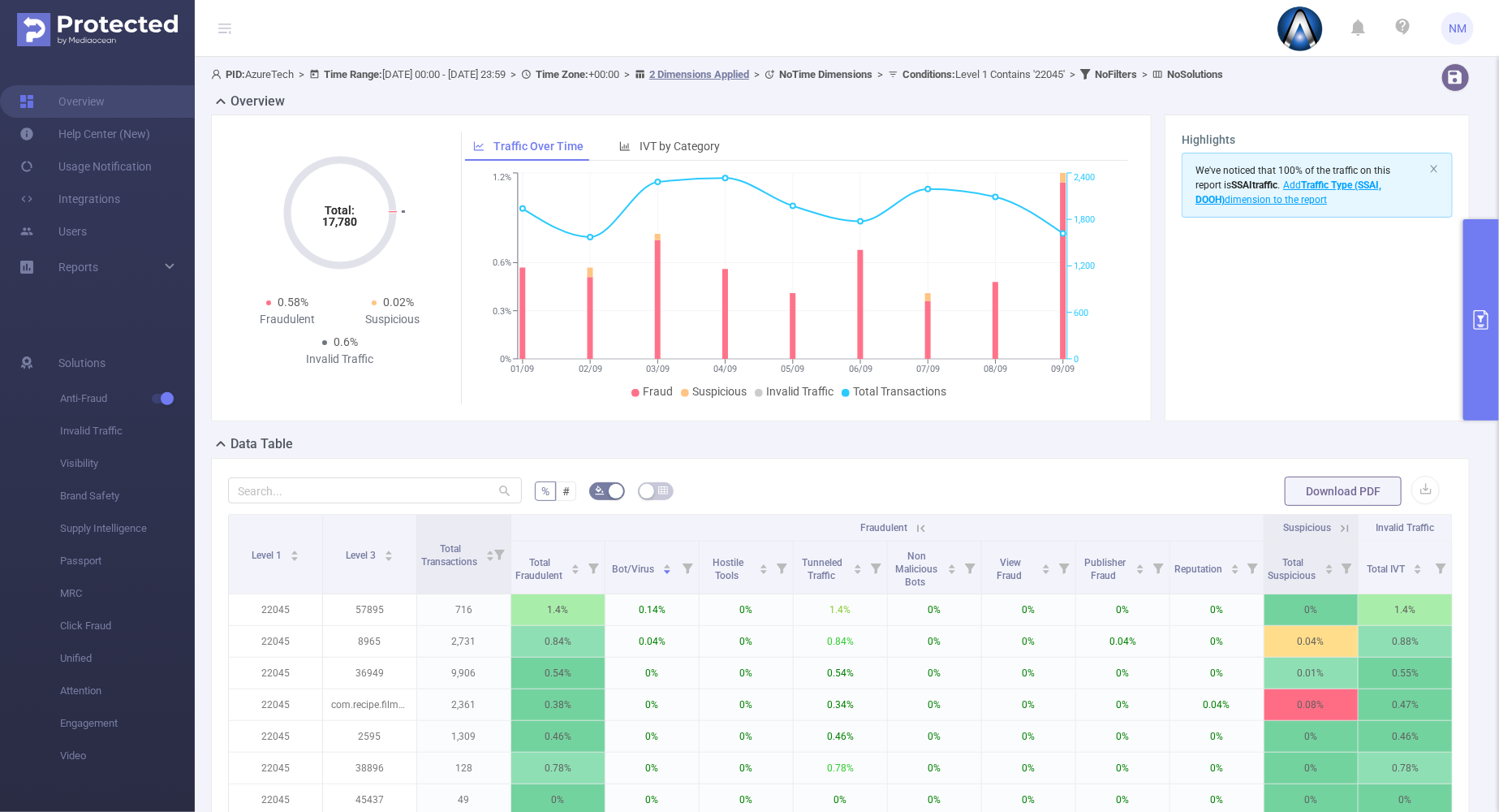
click at [1495, 360] on button "primary" at bounding box center [1482, 320] width 36 height 201
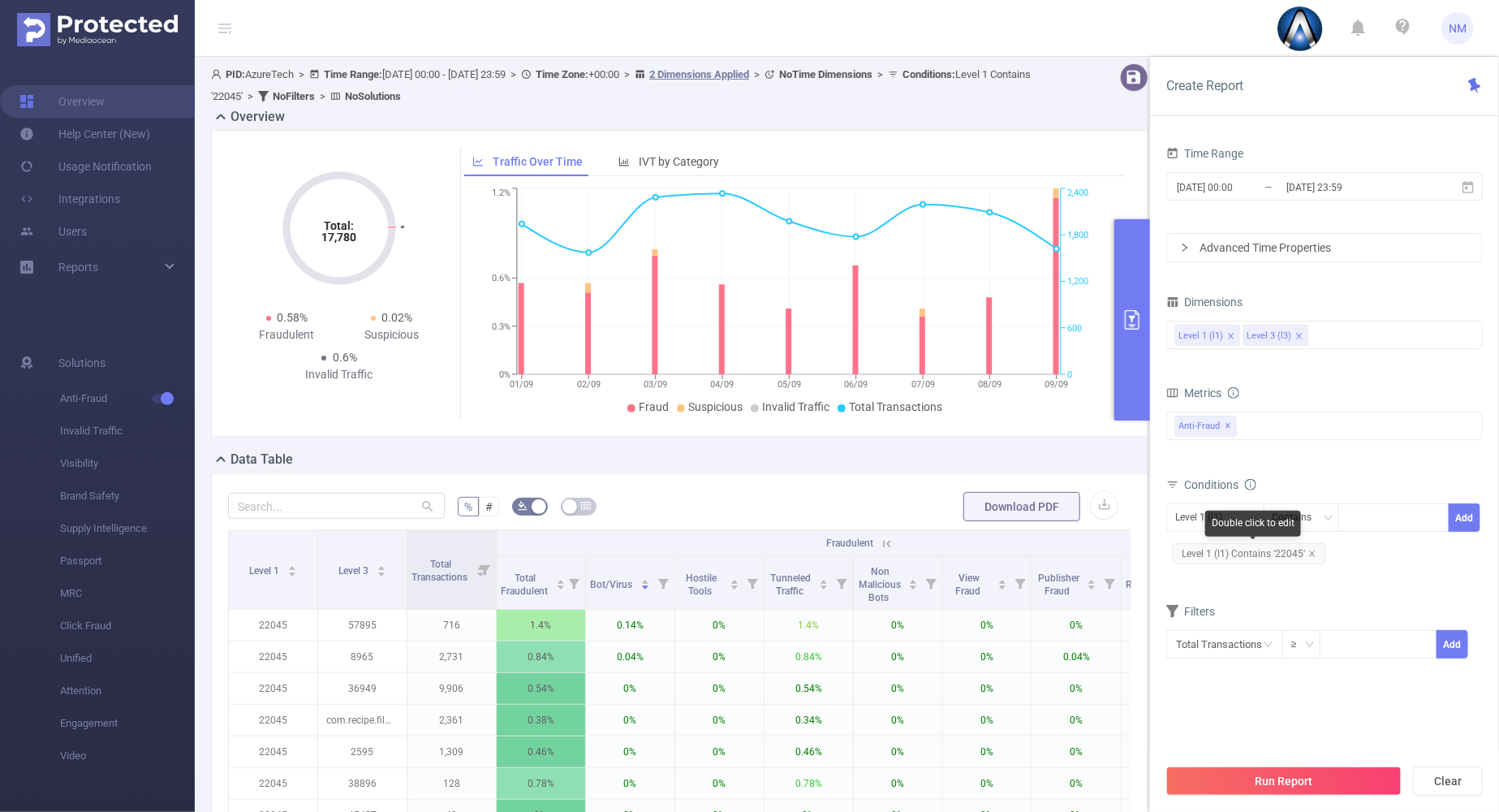
click at [1315, 552] on span "Level 1 (l1) Contains '22045'" at bounding box center [1250, 553] width 154 height 21
click at [1372, 511] on div at bounding box center [1394, 517] width 94 height 27
click at [1309, 550] on icon "icon: close" at bounding box center [1312, 553] width 8 height 8
click at [1362, 517] on div at bounding box center [1394, 517] width 94 height 27
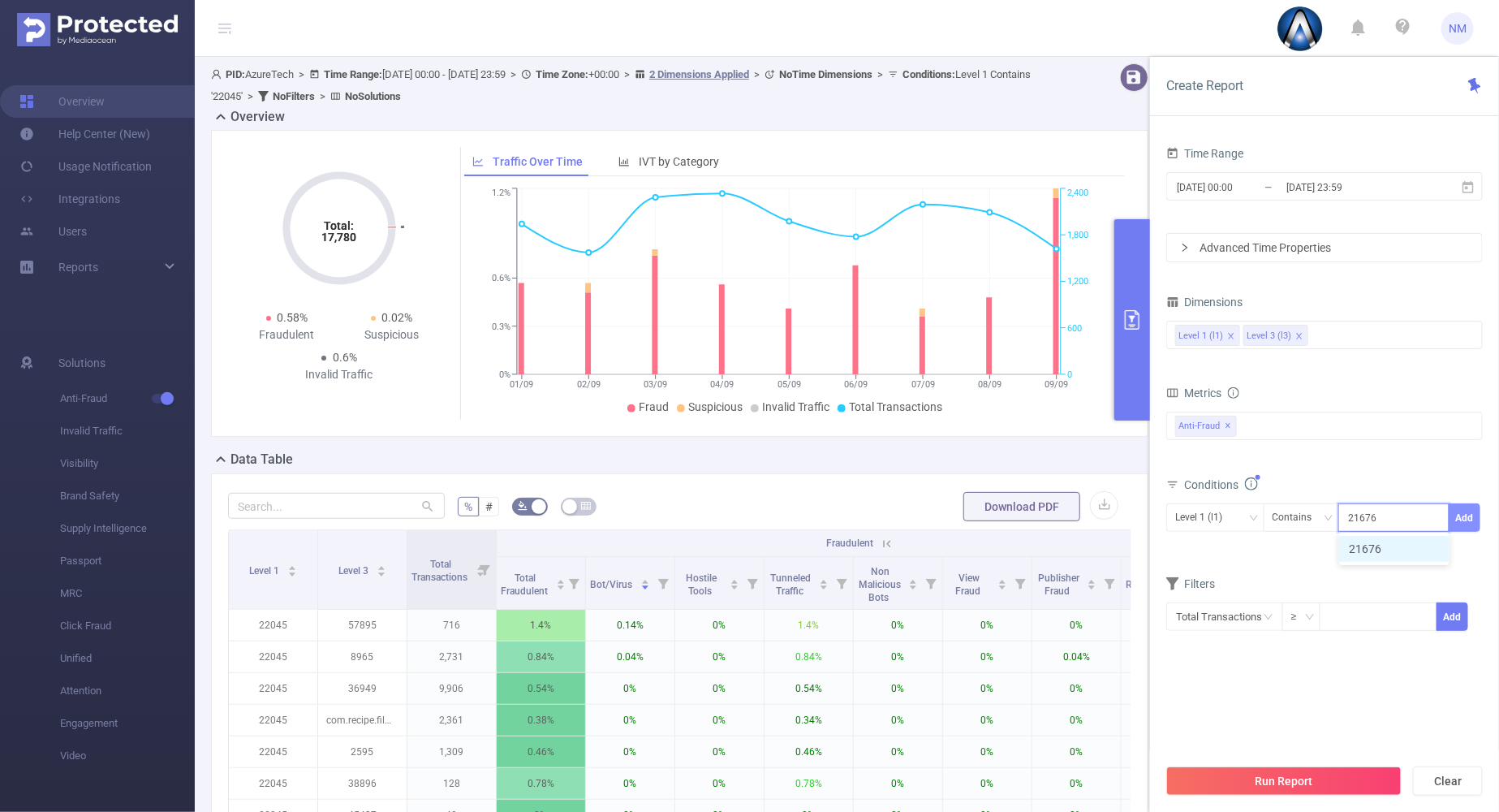
type input "21676"
click at [1460, 521] on button "Add" at bounding box center [1465, 517] width 31 height 29
click at [1237, 517] on div "Level 3 (l3)" at bounding box center [1216, 517] width 80 height 27
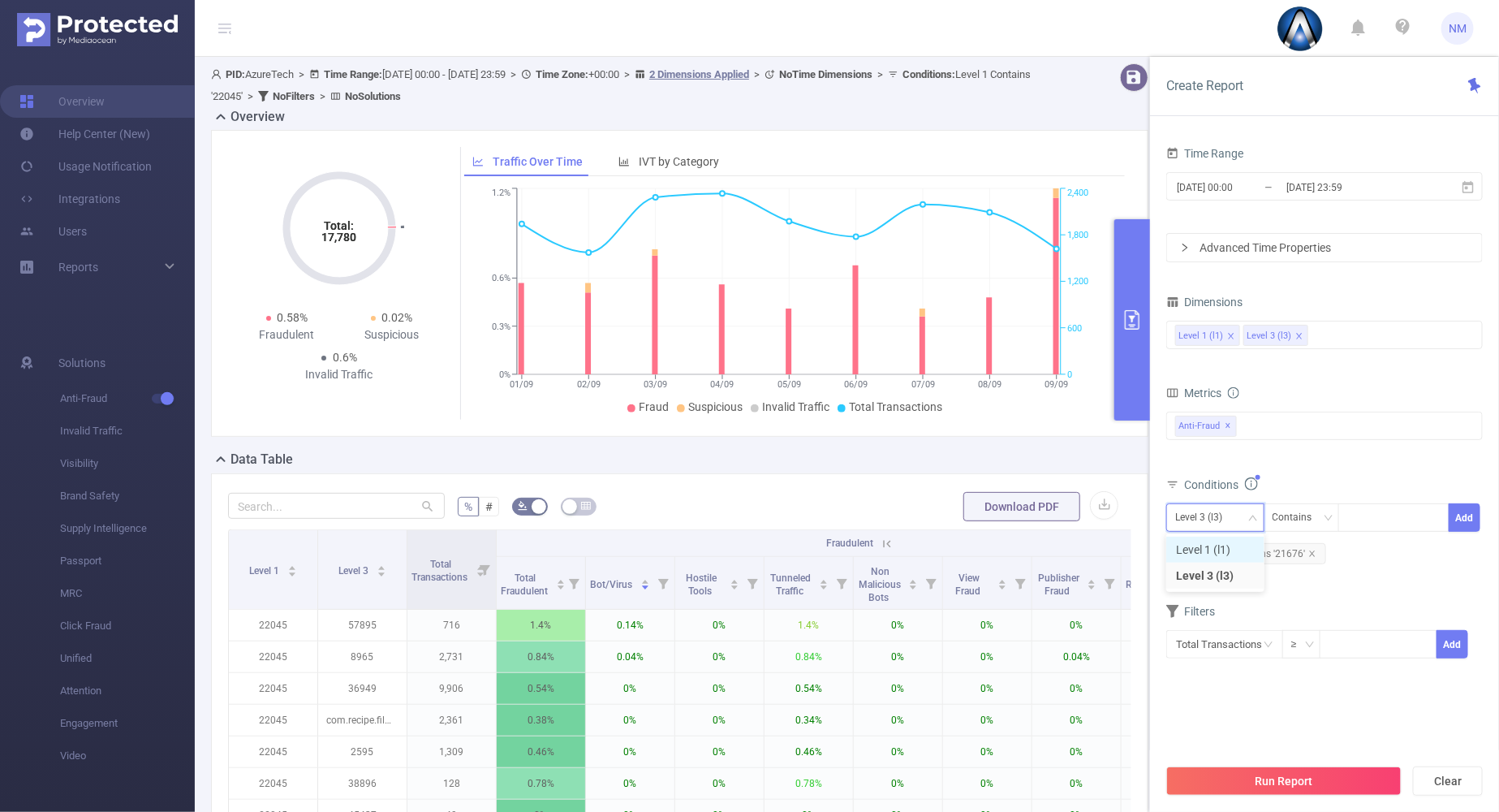
click at [1222, 545] on li "Level 1 (l1)" at bounding box center [1216, 550] width 98 height 26
click at [1232, 770] on button "Run Report" at bounding box center [1284, 781] width 235 height 29
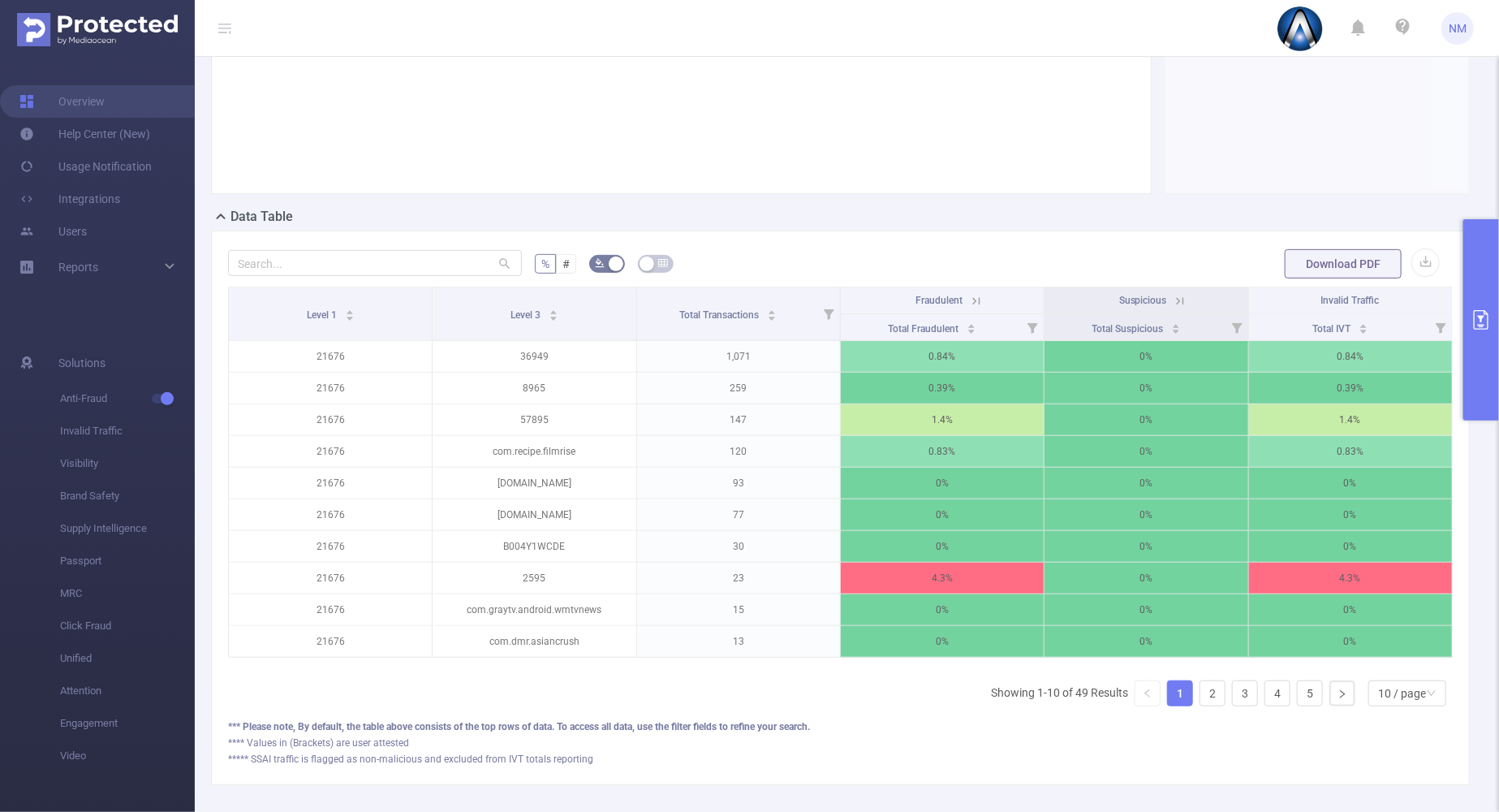
scroll to position [314, 0]
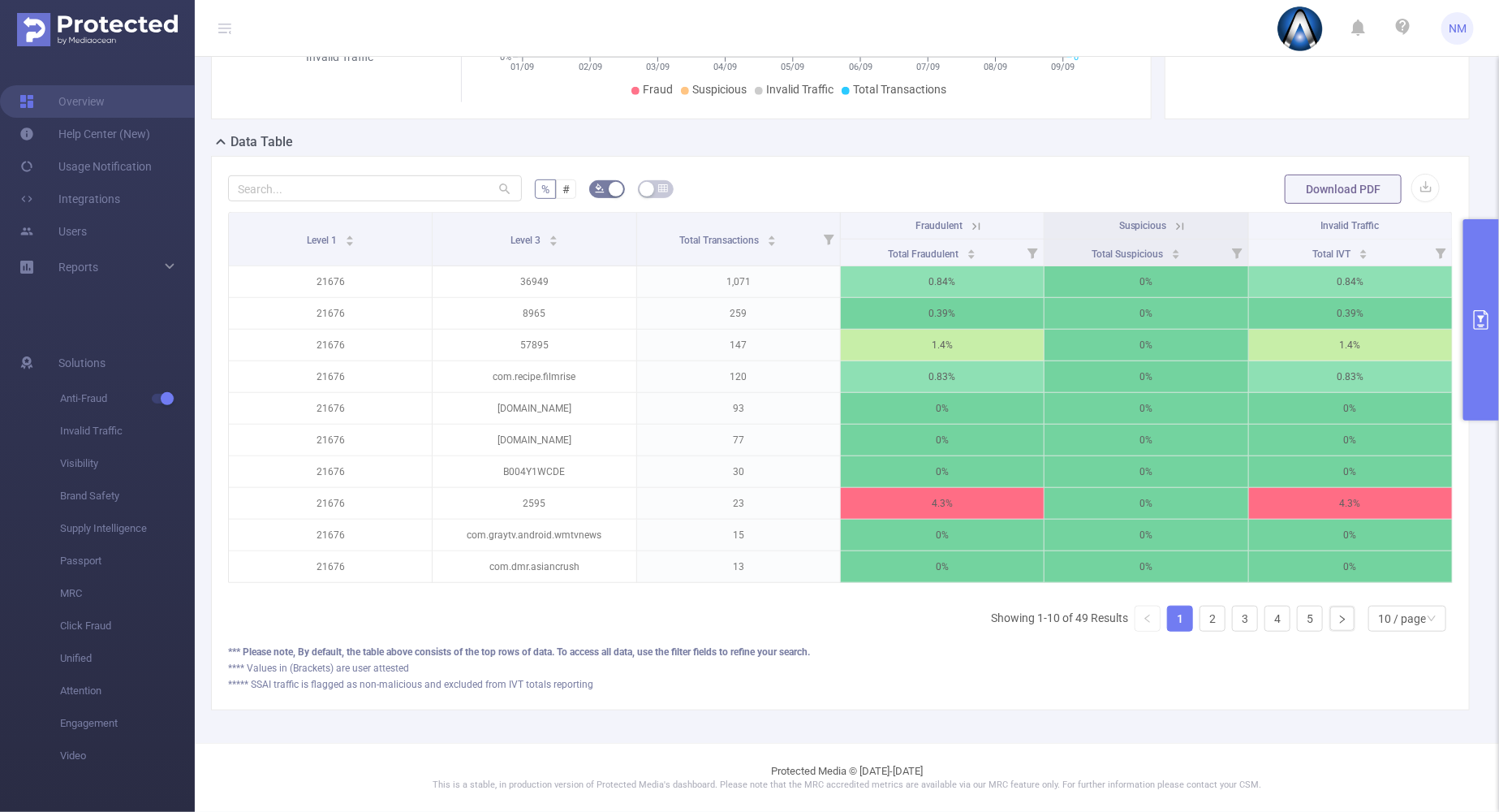
click at [973, 222] on icon at bounding box center [976, 226] width 7 height 7
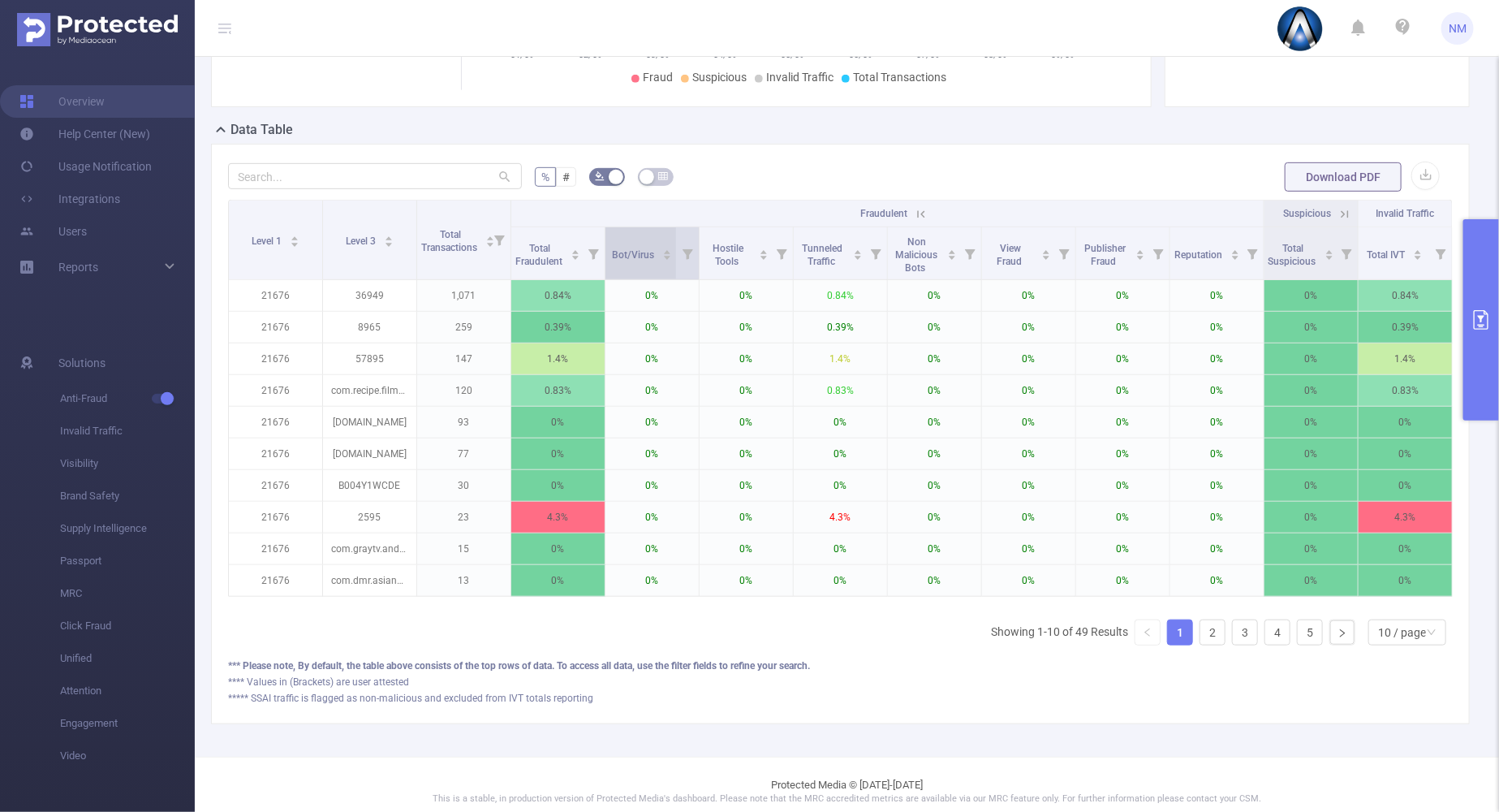
click at [664, 250] on icon "icon: caret-up" at bounding box center [667, 252] width 6 height 4
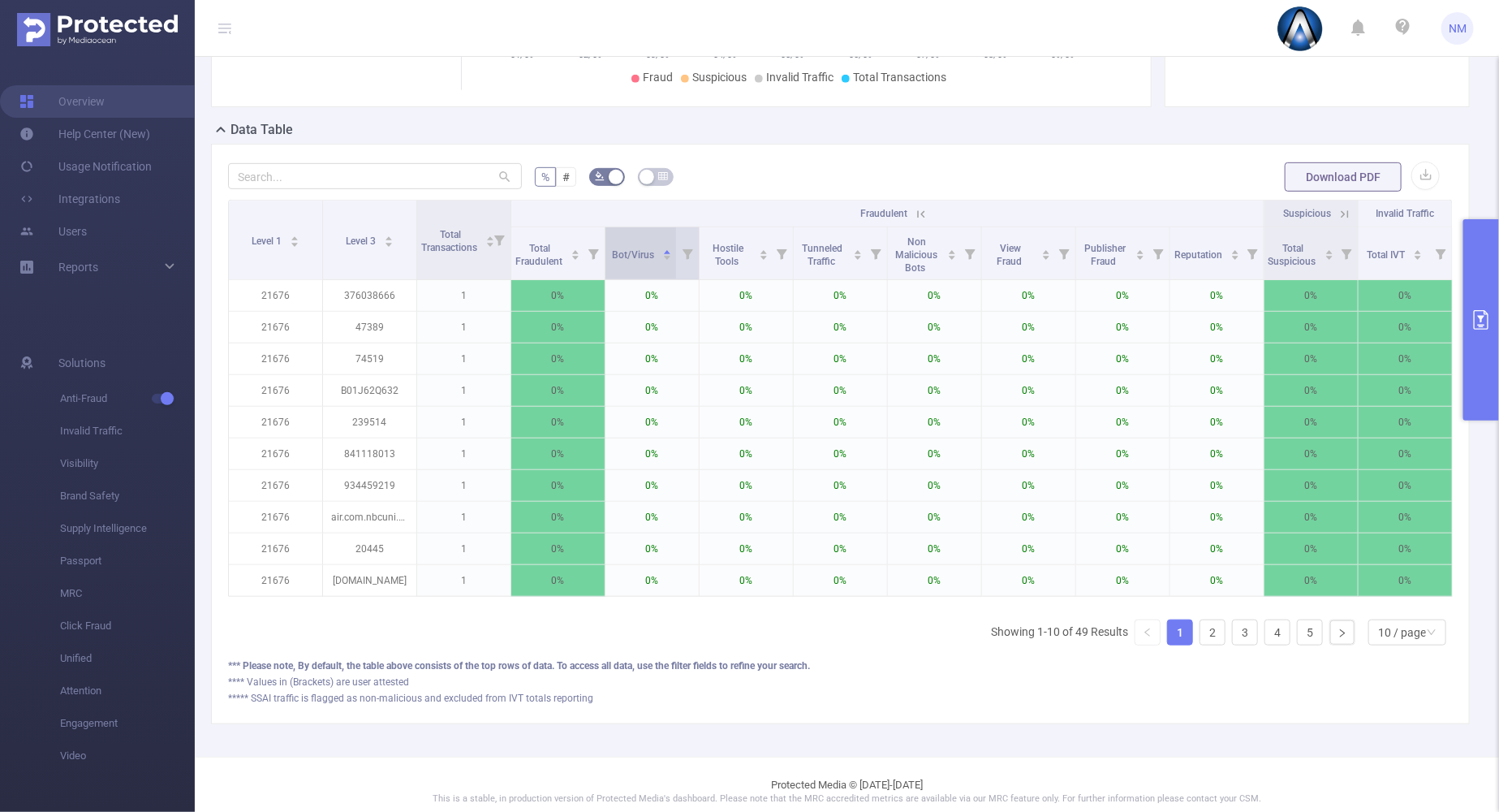
click at [664, 257] on icon "icon: caret-down" at bounding box center [667, 259] width 6 height 4
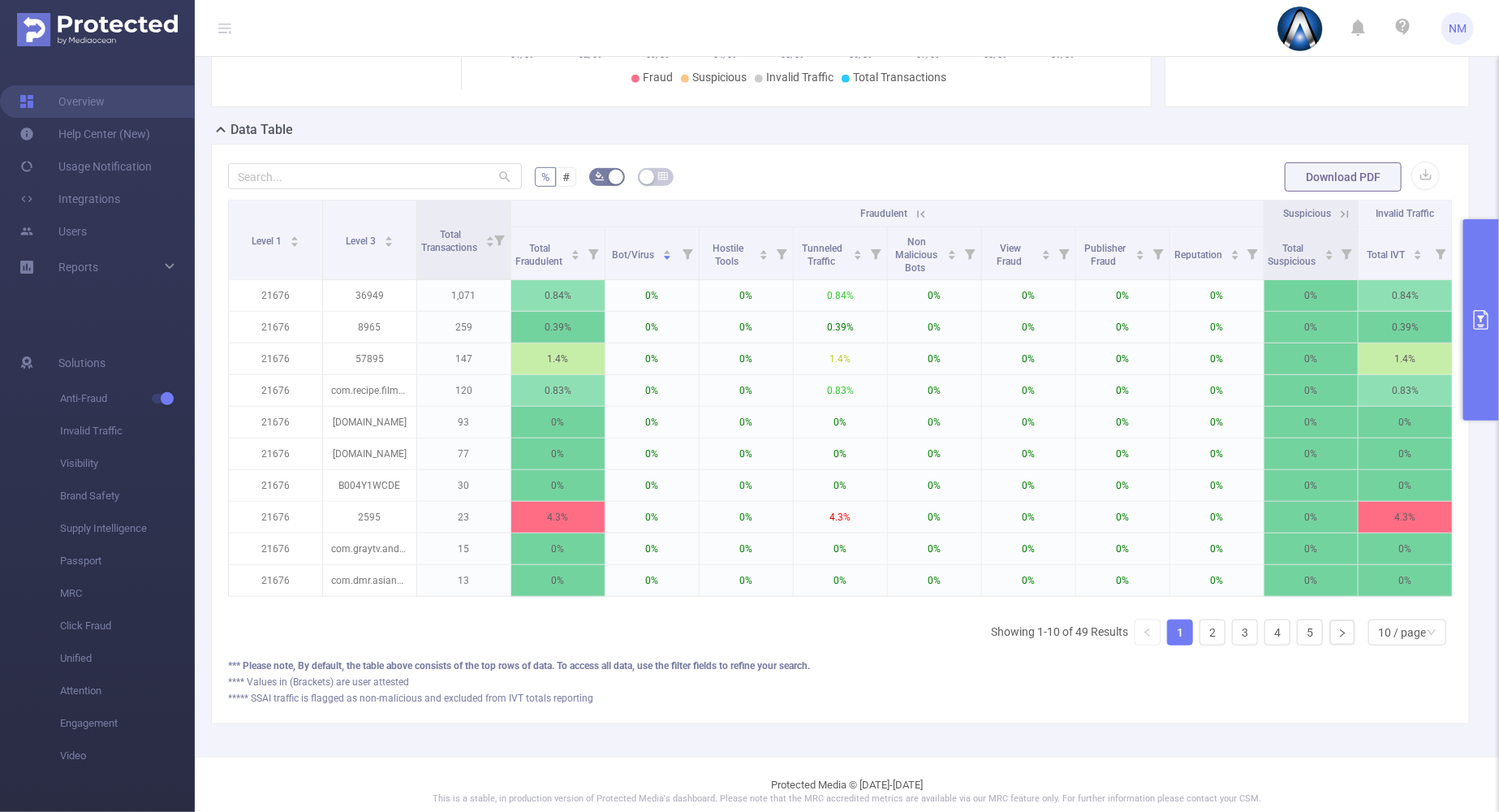
scroll to position [0, 3]
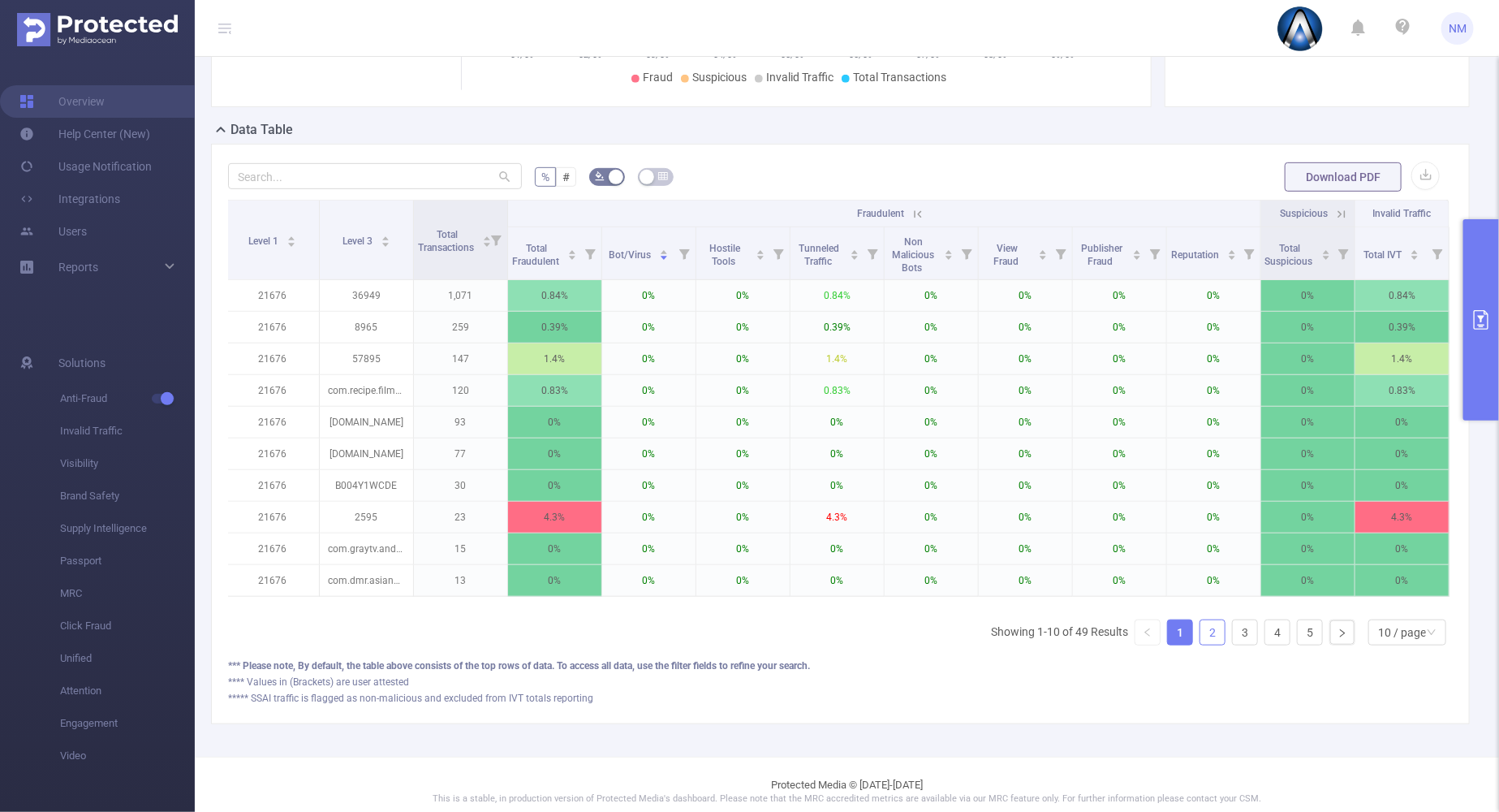
click at [1210, 642] on link "2" at bounding box center [1213, 633] width 24 height 24
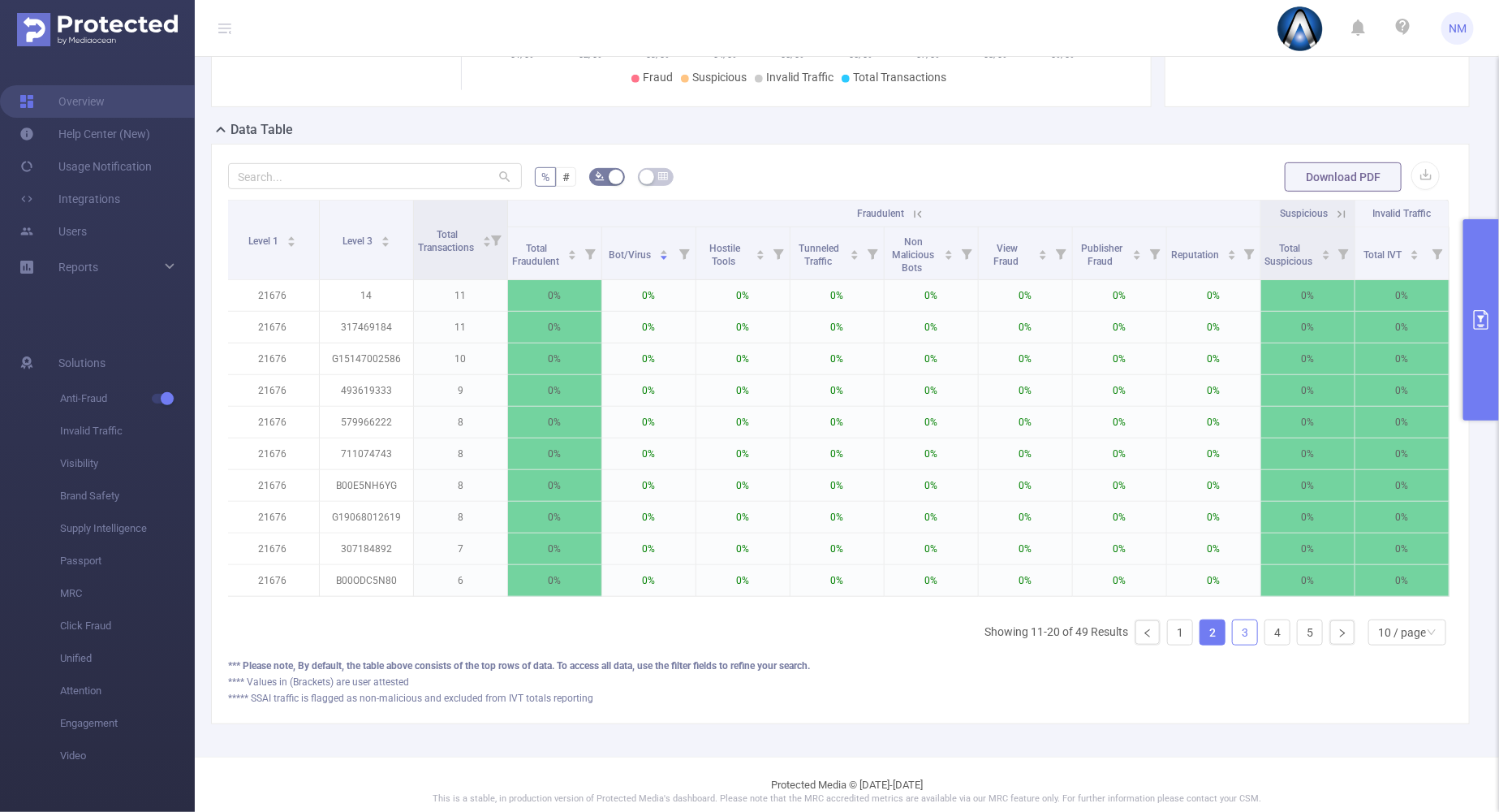
click at [1233, 642] on link "3" at bounding box center [1246, 633] width 24 height 24
click at [1266, 642] on link "4" at bounding box center [1278, 633] width 24 height 24
